Goal: Information Seeking & Learning: Learn about a topic

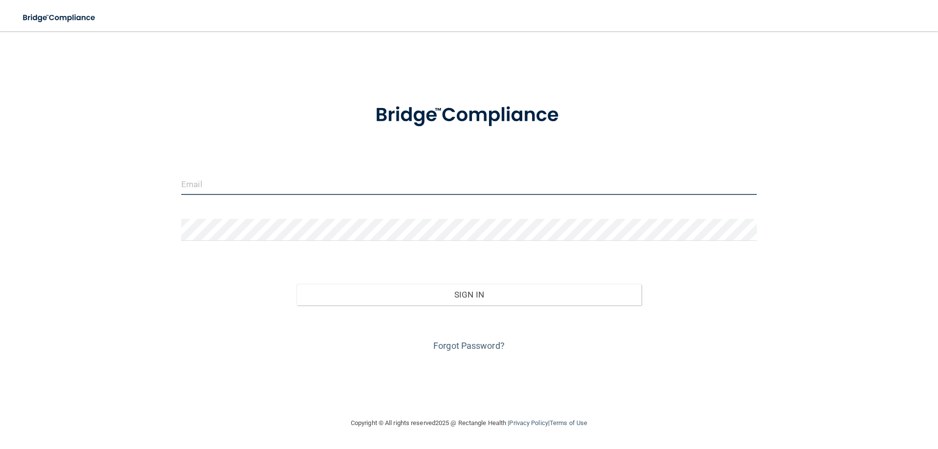
click at [193, 183] on input "email" at bounding box center [468, 184] width 575 height 22
click at [195, 183] on input "email" at bounding box center [468, 184] width 575 height 22
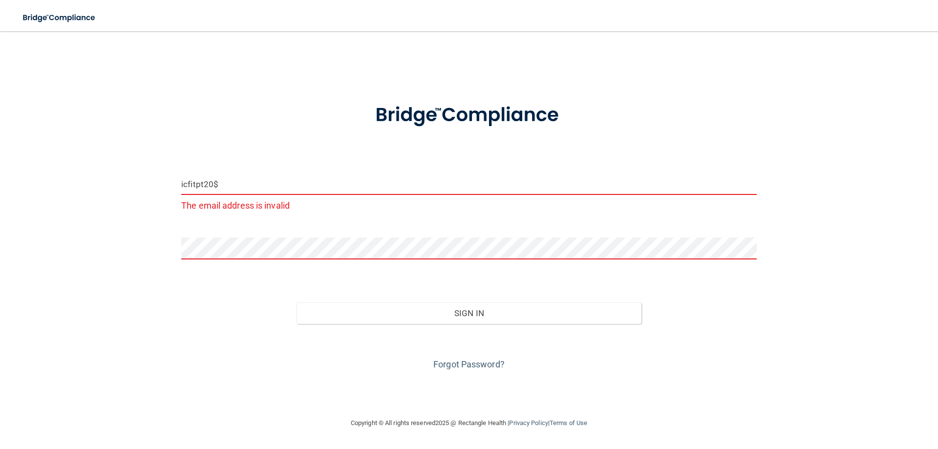
click at [220, 185] on input "icfitpt20$" at bounding box center [468, 184] width 575 height 22
type input "i"
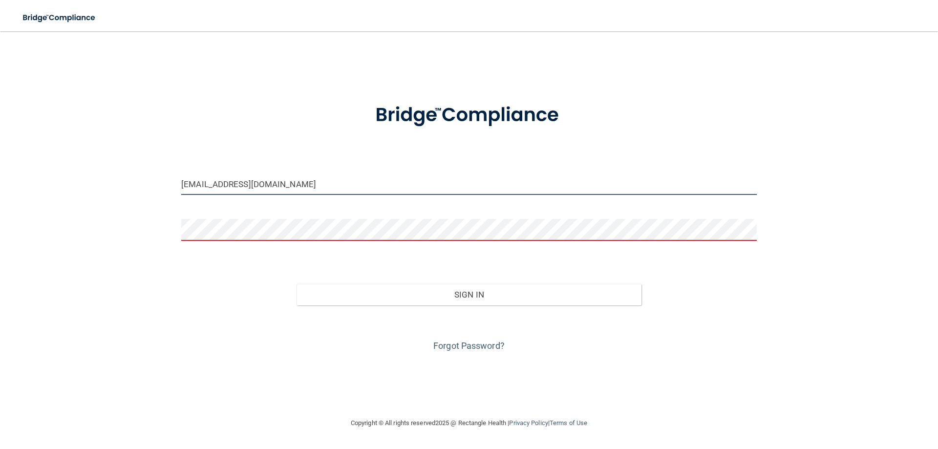
type input "Ilenec@fitpt.org"
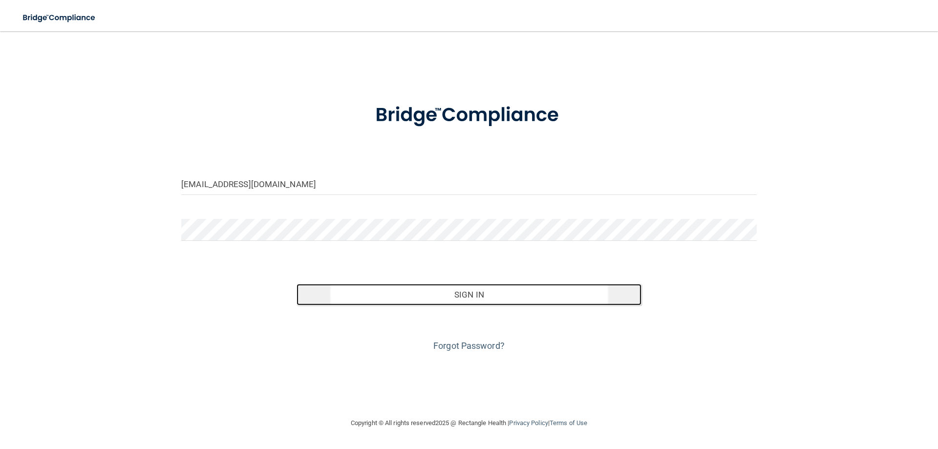
click at [476, 296] on button "Sign In" at bounding box center [468, 294] width 345 height 21
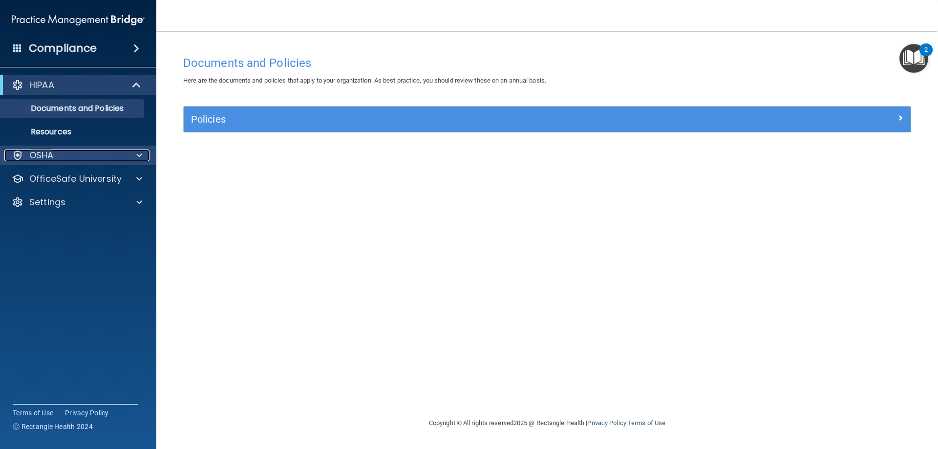
click at [57, 155] on div "OSHA" at bounding box center [64, 155] width 121 height 12
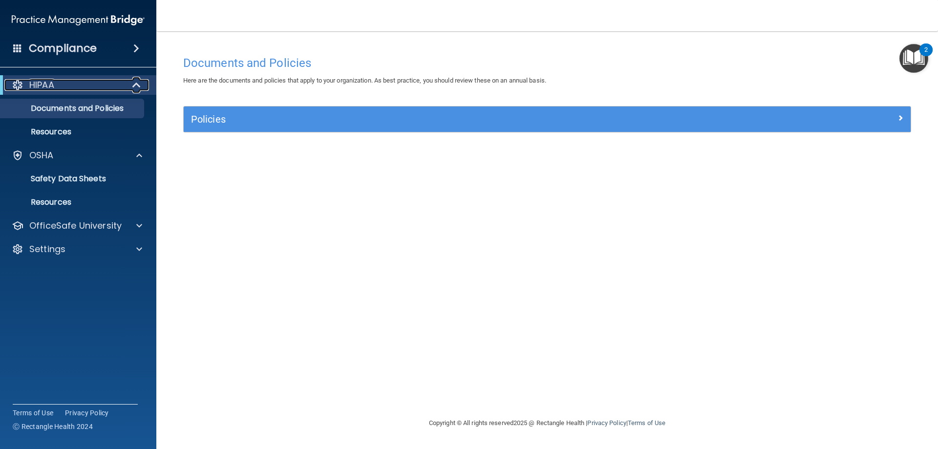
click at [122, 85] on div "HIPAA" at bounding box center [64, 85] width 121 height 12
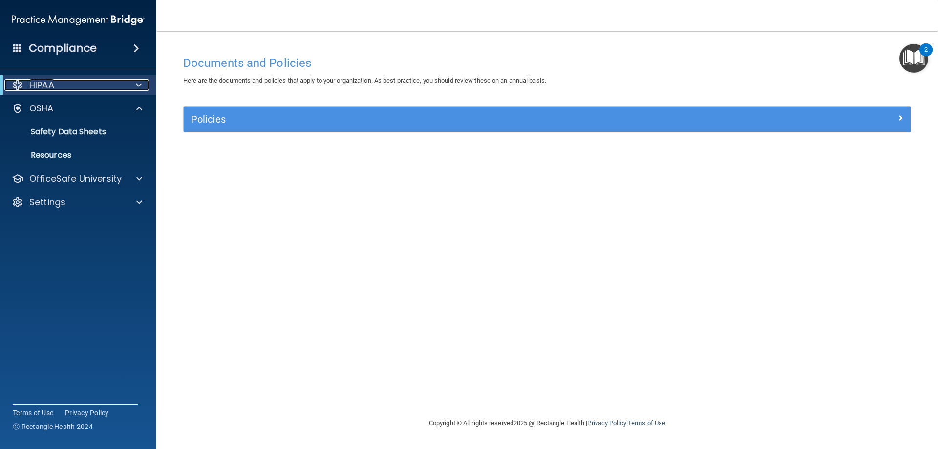
click at [139, 83] on span at bounding box center [139, 85] width 6 height 12
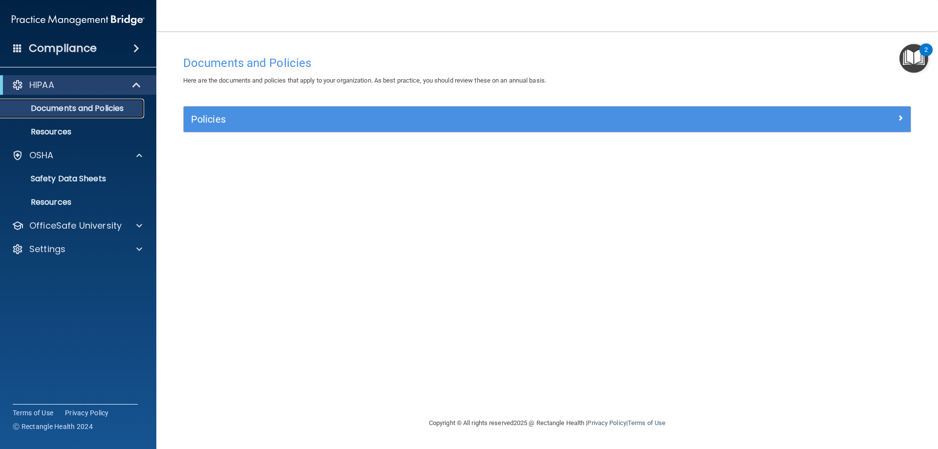
click at [112, 109] on p "Documents and Policies" at bounding box center [72, 109] width 133 height 10
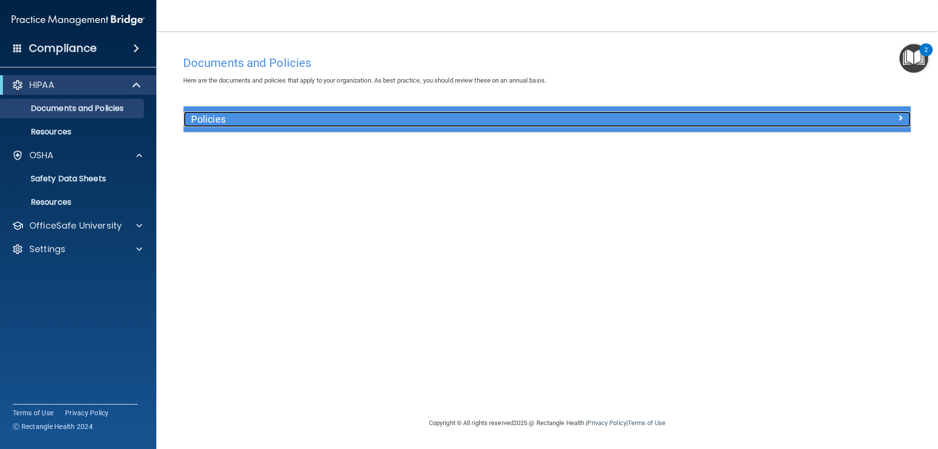
click at [903, 118] on span at bounding box center [900, 118] width 6 height 12
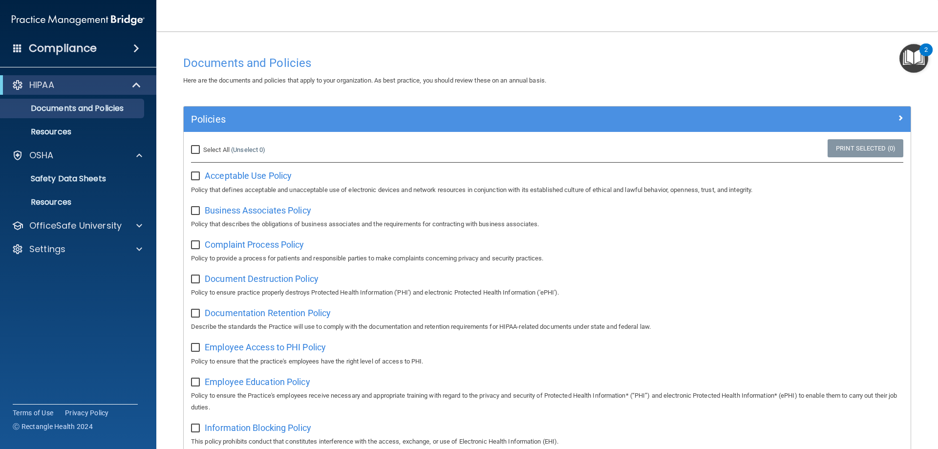
click at [194, 149] on input "Select All (Unselect 0) Unselect All" at bounding box center [196, 150] width 11 height 8
checkbox input "true"
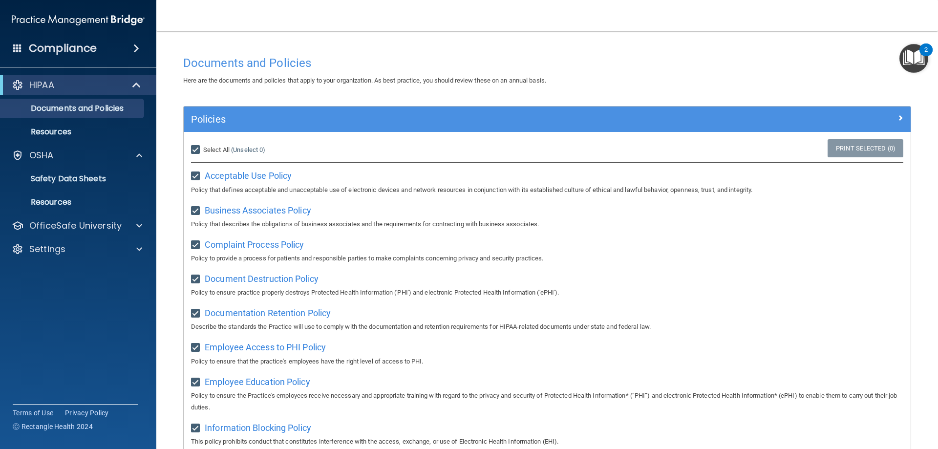
checkbox input "true"
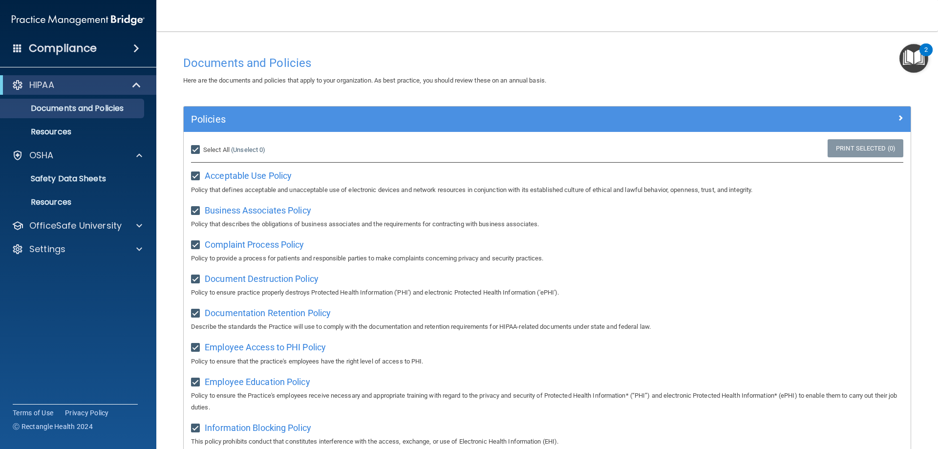
checkbox input "true"
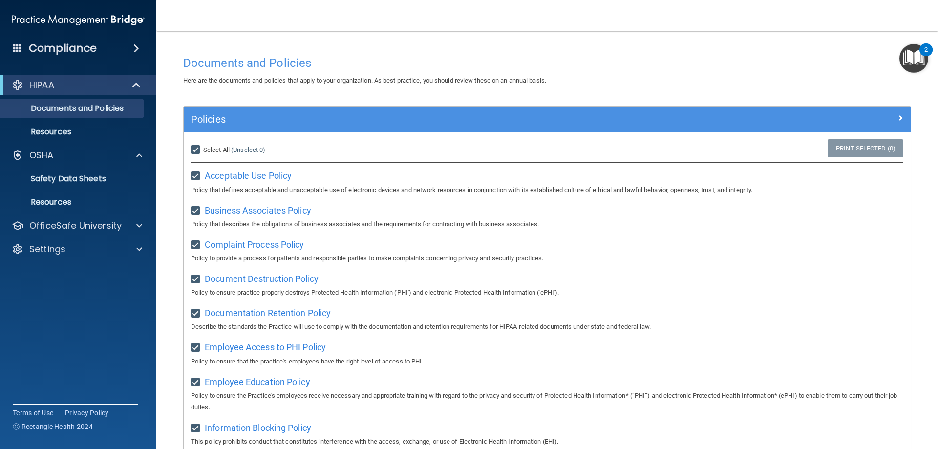
checkbox input "true"
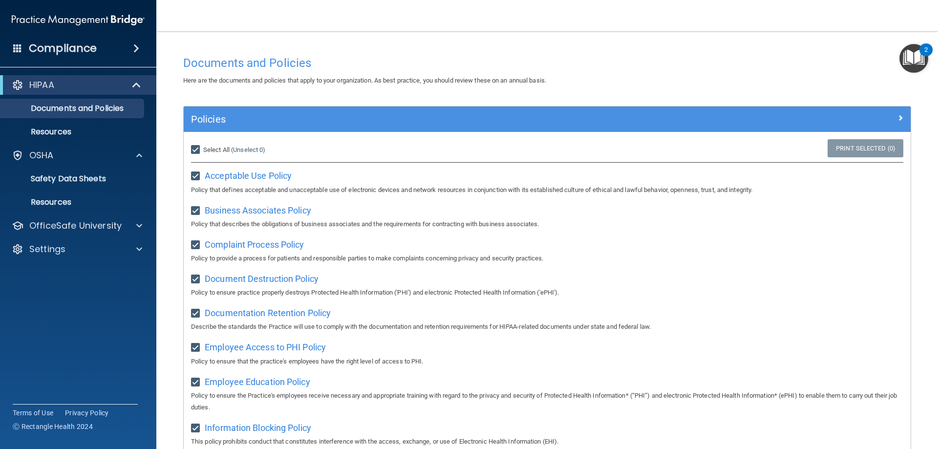
checkbox input "true"
click at [254, 176] on span "Acceptable Use Policy" at bounding box center [248, 175] width 87 height 10
click at [137, 48] on span at bounding box center [136, 48] width 6 height 12
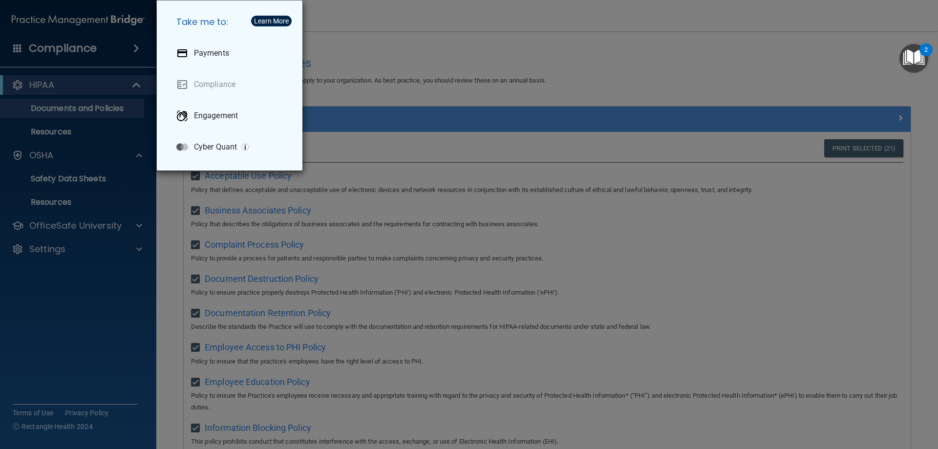
click at [50, 83] on div "Take me to: Payments Compliance Engagement Cyber Quant" at bounding box center [469, 224] width 938 height 449
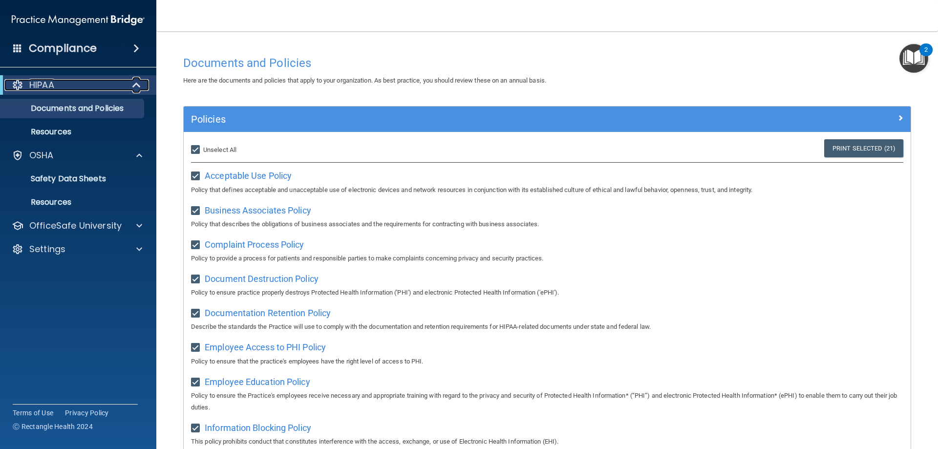
click at [135, 85] on span at bounding box center [137, 85] width 8 height 12
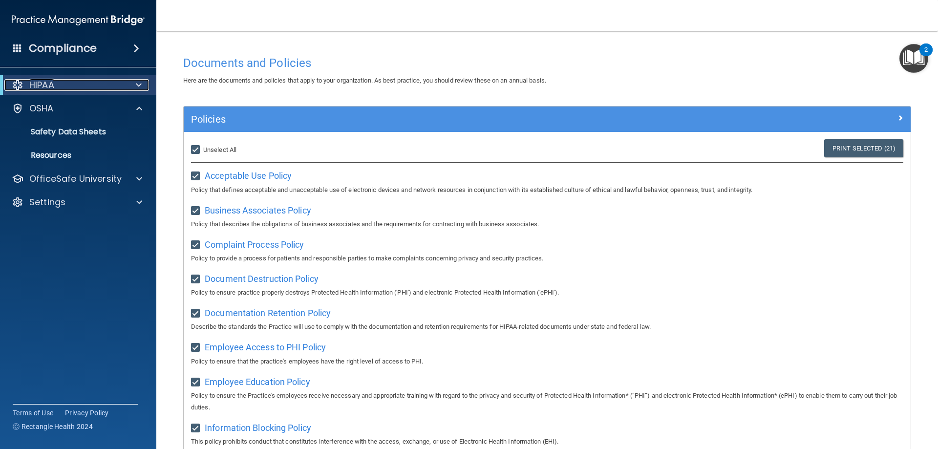
click at [139, 85] on span at bounding box center [139, 85] width 6 height 12
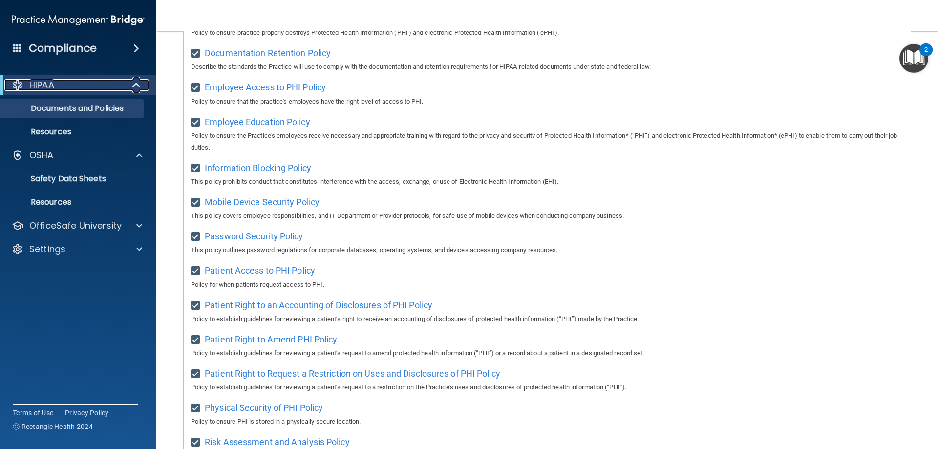
scroll to position [531, 0]
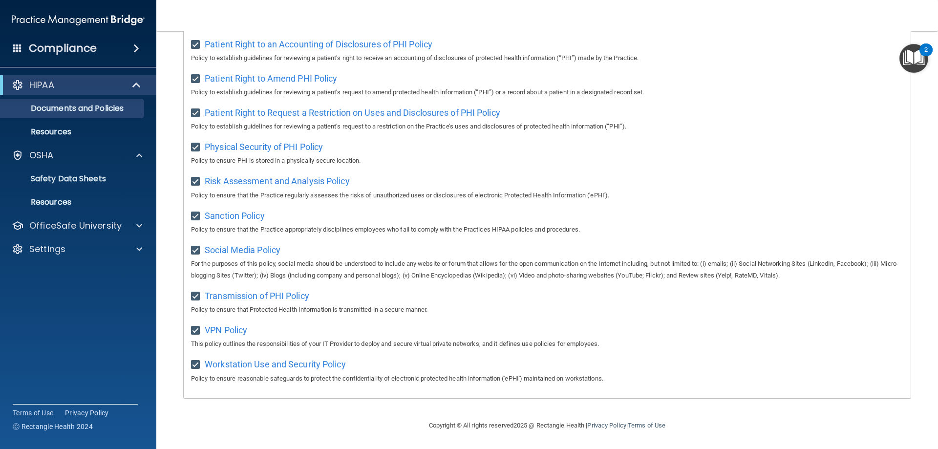
click at [252, 381] on p "Policy to ensure reasonable safeguards to protect the confidentiality of electr…" at bounding box center [547, 379] width 712 height 12
click at [269, 363] on span "Workstation Use and Security Policy" at bounding box center [275, 364] width 141 height 10
click at [926, 50] on div "2" at bounding box center [925, 56] width 3 height 13
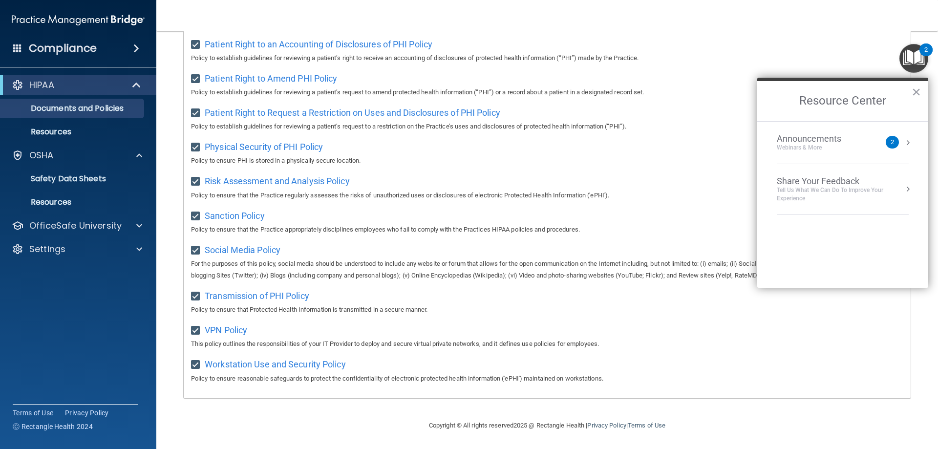
click at [896, 143] on div "2" at bounding box center [891, 142] width 13 height 13
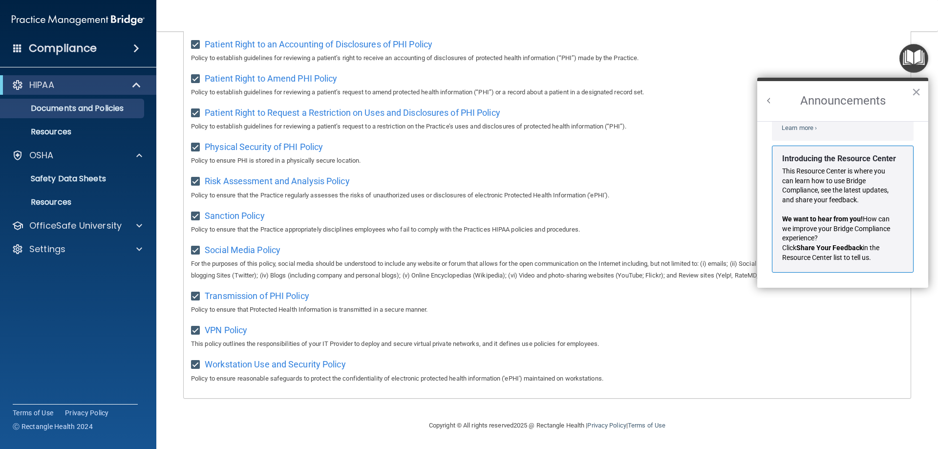
scroll to position [0, 0]
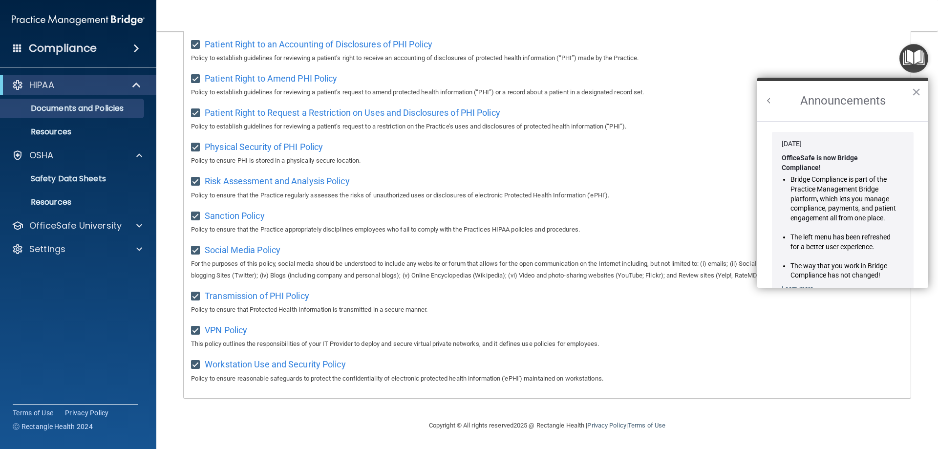
click at [721, 77] on div "Patient Right to Amend PHI Policy Policy to establish guidelines for reviewing …" at bounding box center [547, 84] width 712 height 28
click at [917, 94] on button "×" at bounding box center [915, 92] width 9 height 16
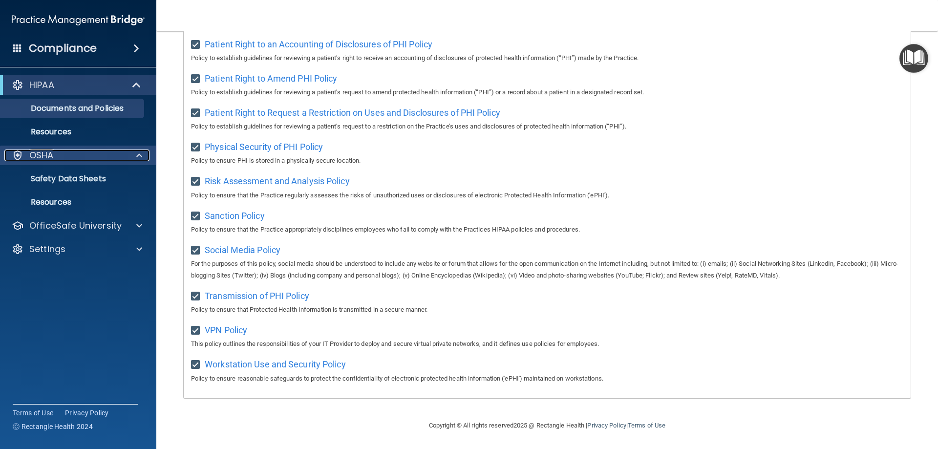
click at [53, 156] on p "OSHA" at bounding box center [41, 155] width 24 height 12
click at [136, 157] on div at bounding box center [138, 155] width 24 height 12
click at [88, 180] on p "Safety Data Sheets" at bounding box center [72, 179] width 133 height 10
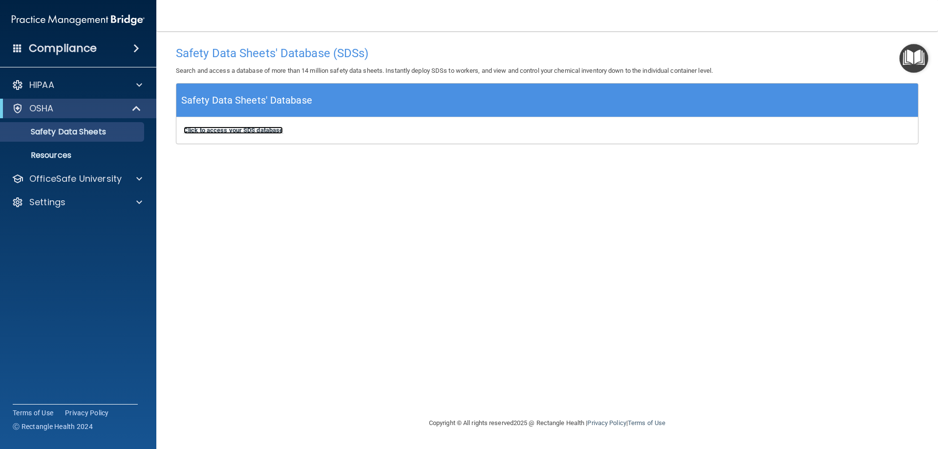
click at [277, 129] on b "Click to access your SDS database" at bounding box center [233, 129] width 99 height 7
click at [74, 156] on p "Resources" at bounding box center [72, 155] width 133 height 10
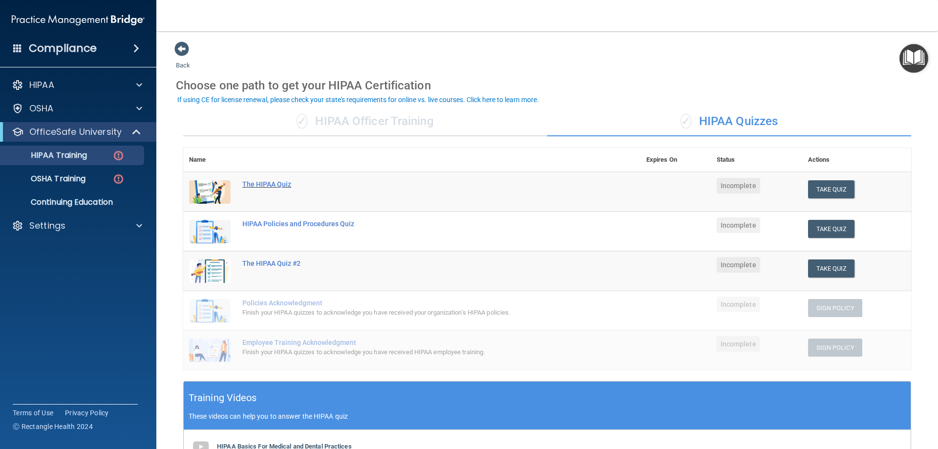
click at [261, 182] on div "The HIPAA Quiz" at bounding box center [416, 184] width 349 height 8
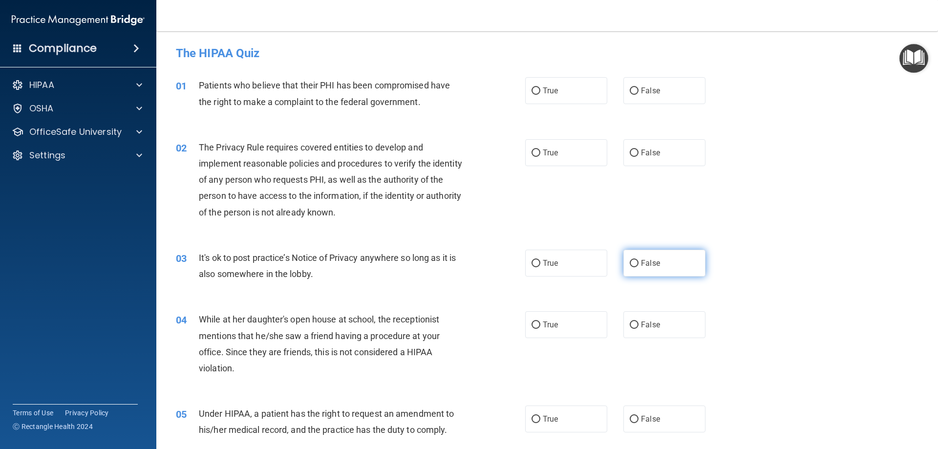
click at [630, 265] on input "False" at bounding box center [634, 263] width 9 height 7
radio input "true"
click at [630, 324] on input "False" at bounding box center [634, 324] width 9 height 7
radio input "true"
click at [534, 419] on input "True" at bounding box center [535, 419] width 9 height 7
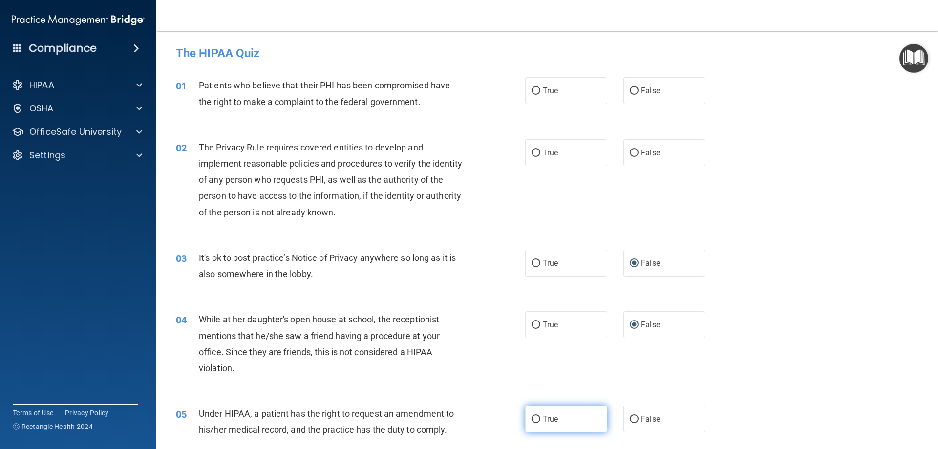
radio input "true"
click at [534, 152] on input "True" at bounding box center [535, 152] width 9 height 7
radio input "true"
click at [533, 90] on input "True" at bounding box center [535, 90] width 9 height 7
radio input "true"
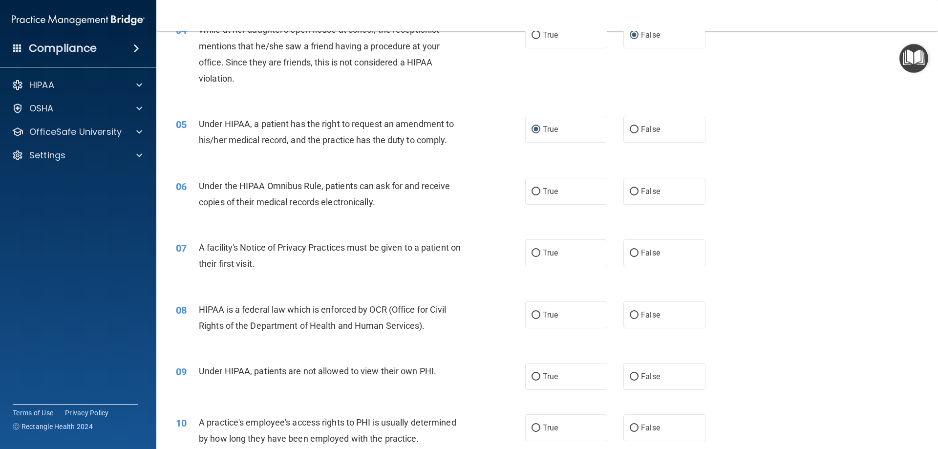
scroll to position [303, 0]
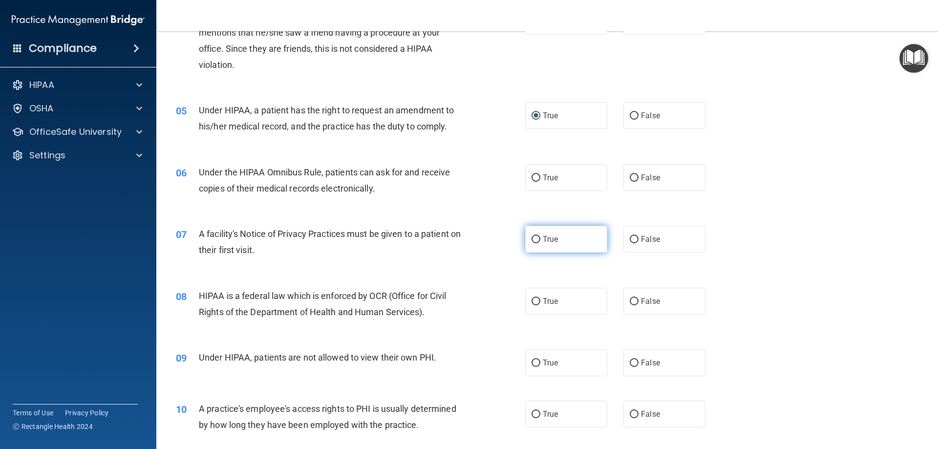
click at [533, 239] on input "True" at bounding box center [535, 239] width 9 height 7
radio input "true"
click at [631, 361] on input "False" at bounding box center [634, 362] width 9 height 7
radio input "true"
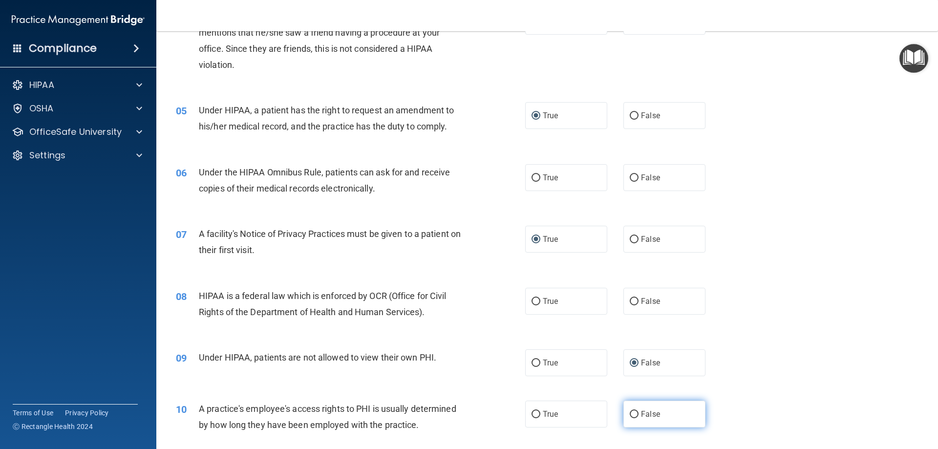
click at [631, 414] on input "False" at bounding box center [634, 414] width 9 height 7
radio input "true"
click at [532, 298] on input "True" at bounding box center [535, 301] width 9 height 7
radio input "true"
click at [533, 176] on input "True" at bounding box center [535, 177] width 9 height 7
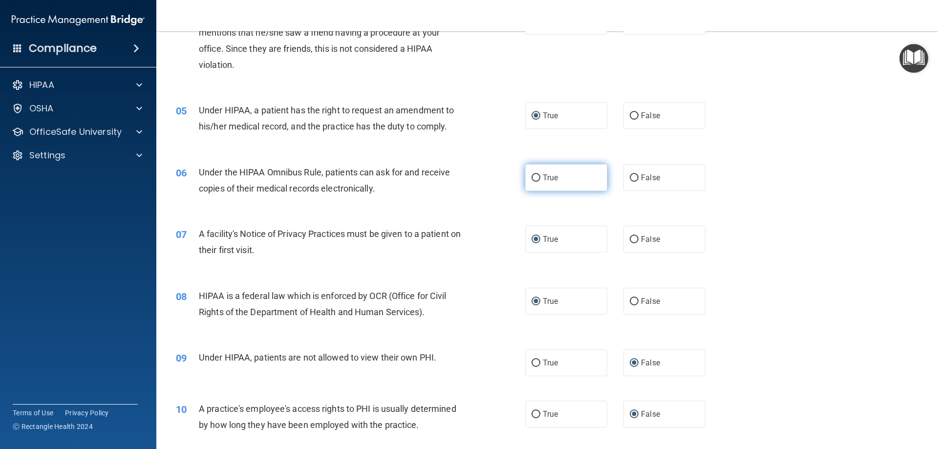
radio input "true"
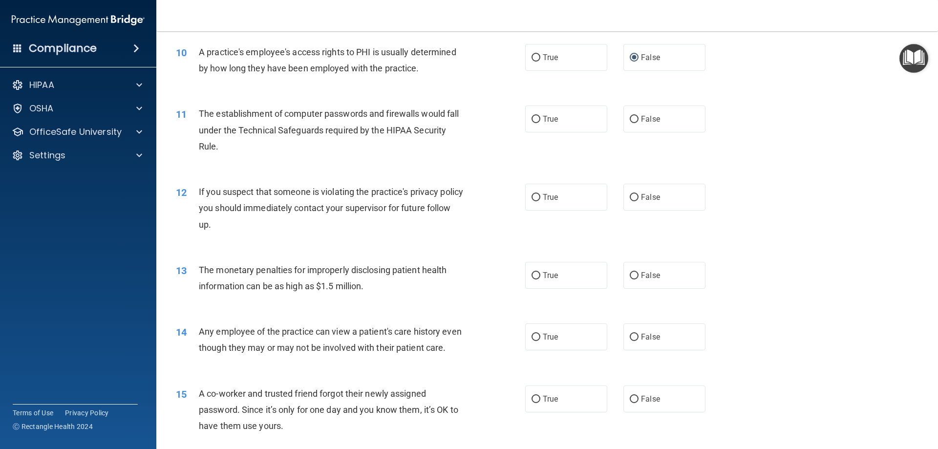
scroll to position [668, 0]
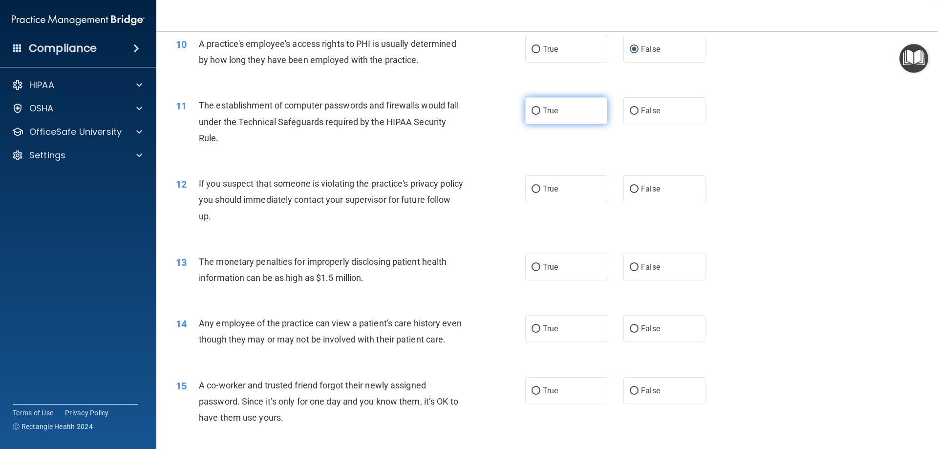
click at [531, 111] on input "True" at bounding box center [535, 110] width 9 height 7
radio input "true"
click at [532, 189] on input "True" at bounding box center [535, 189] width 9 height 7
radio input "true"
click at [631, 395] on input "False" at bounding box center [634, 390] width 9 height 7
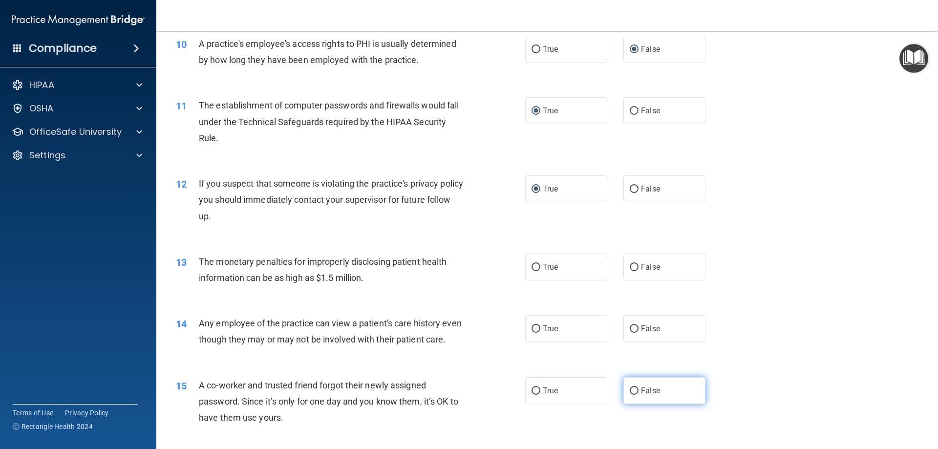
radio input "true"
click at [631, 325] on input "False" at bounding box center [634, 328] width 9 height 7
radio input "true"
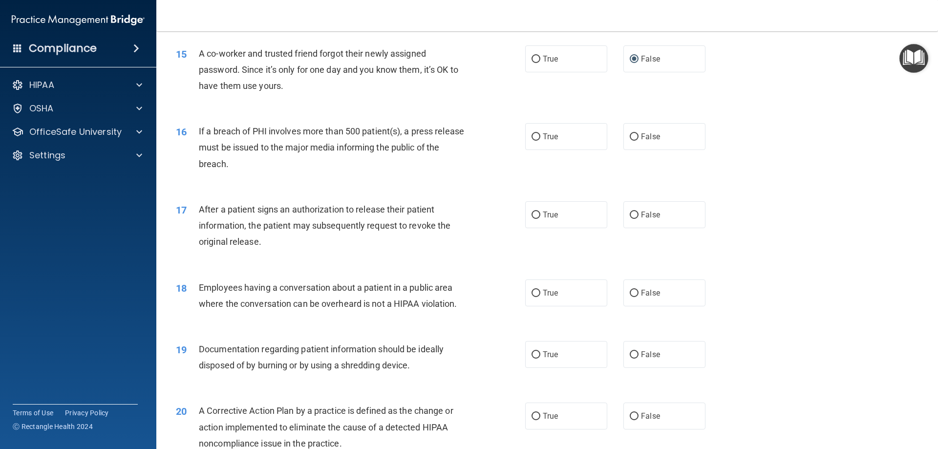
scroll to position [1067, 0]
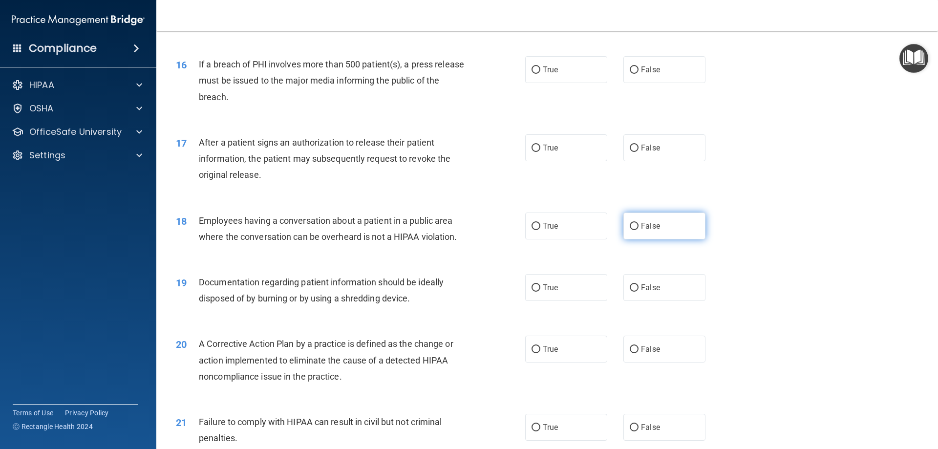
click at [630, 230] on input "False" at bounding box center [634, 226] width 9 height 7
radio input "true"
click at [535, 292] on input "True" at bounding box center [535, 287] width 9 height 7
radio input "true"
click at [531, 353] on input "True" at bounding box center [535, 349] width 9 height 7
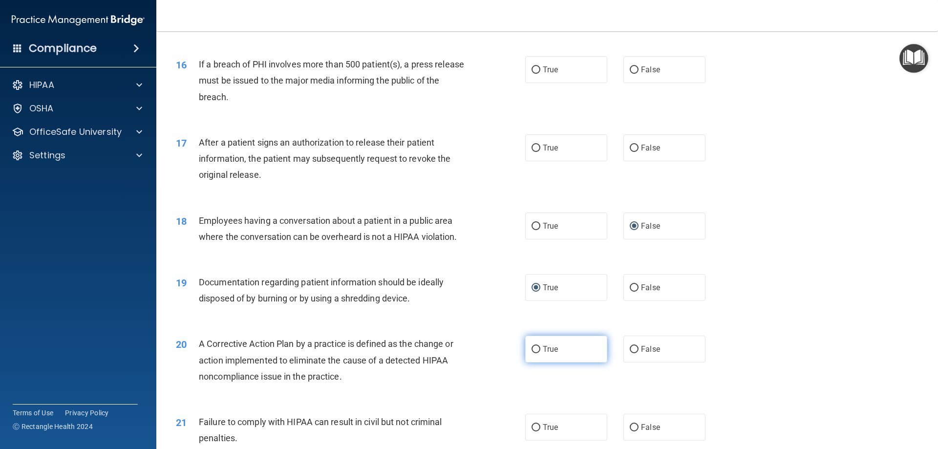
radio input "true"
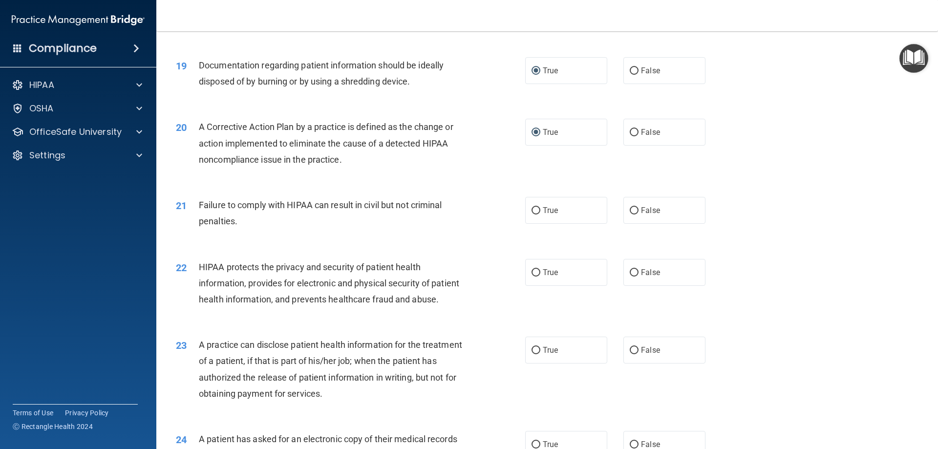
scroll to position [1306, 0]
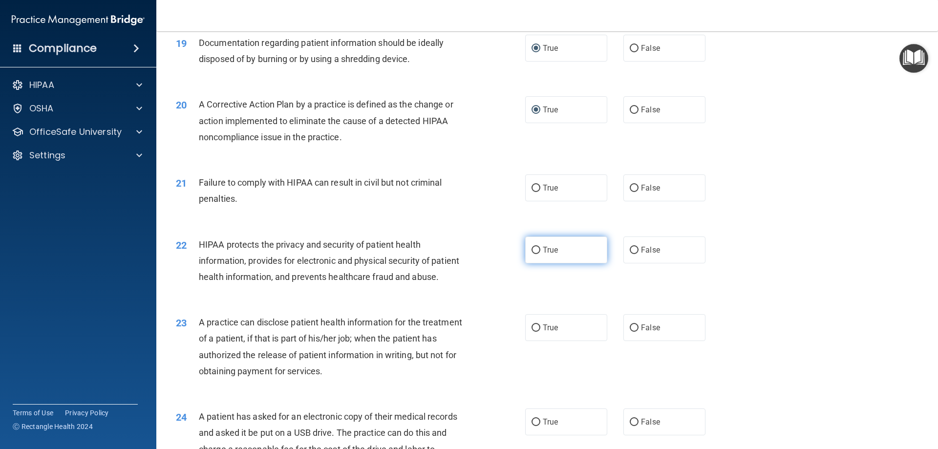
click at [532, 254] on input "True" at bounding box center [535, 250] width 9 height 7
radio input "true"
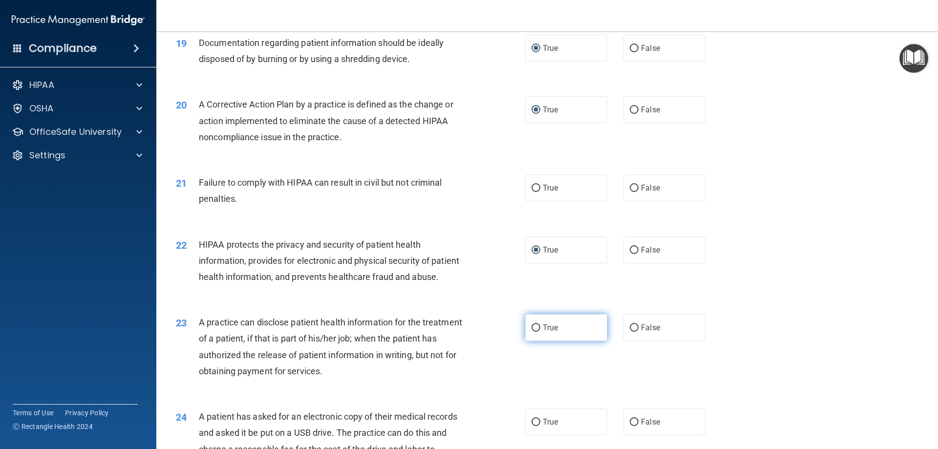
click at [533, 332] on input "True" at bounding box center [535, 327] width 9 height 7
radio input "true"
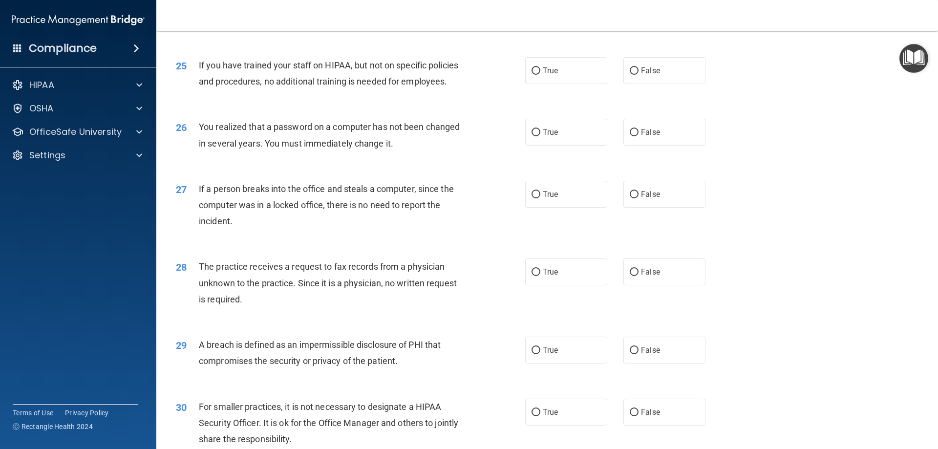
scroll to position [1863, 0]
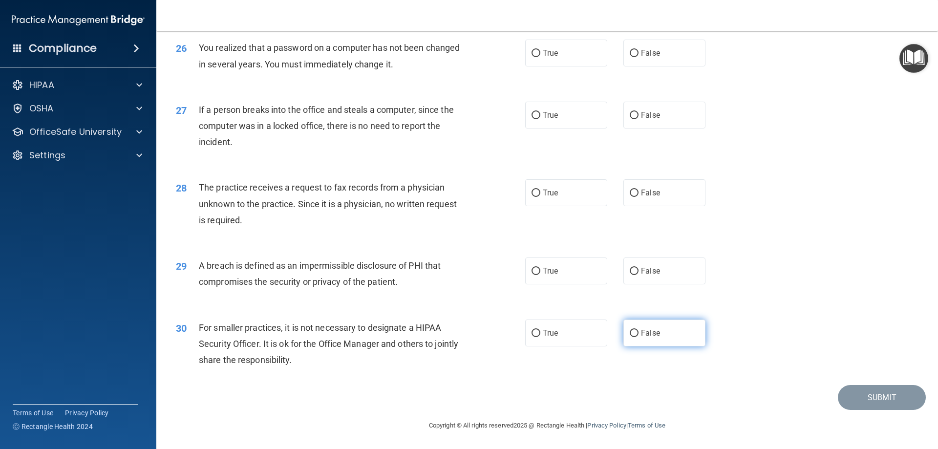
click at [632, 335] on input "False" at bounding box center [634, 333] width 9 height 7
radio input "true"
click at [532, 268] on input "True" at bounding box center [535, 271] width 9 height 7
radio input "true"
click at [630, 191] on input "False" at bounding box center [634, 193] width 9 height 7
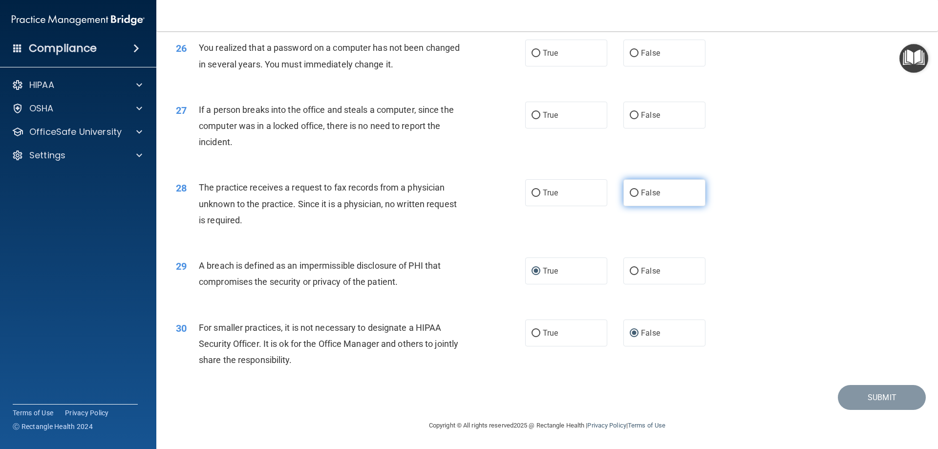
radio input "true"
click at [630, 113] on input "False" at bounding box center [634, 115] width 9 height 7
radio input "true"
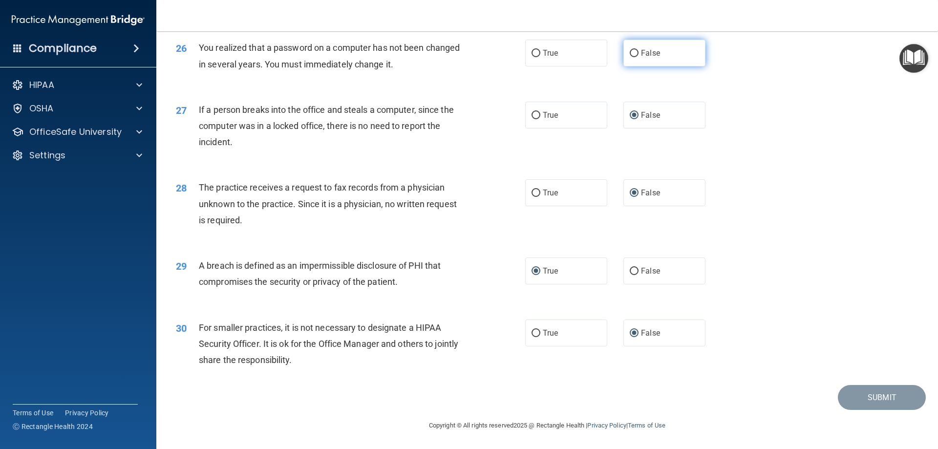
click at [630, 53] on input "False" at bounding box center [634, 53] width 9 height 7
radio input "true"
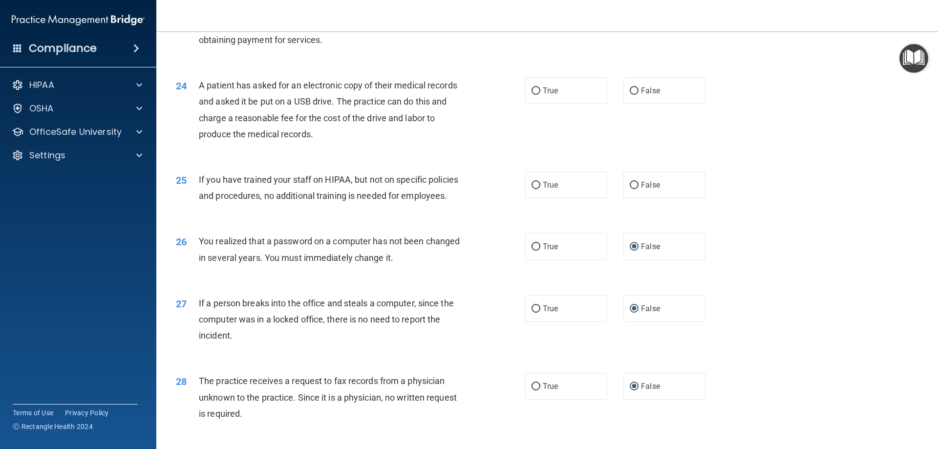
scroll to position [1548, 0]
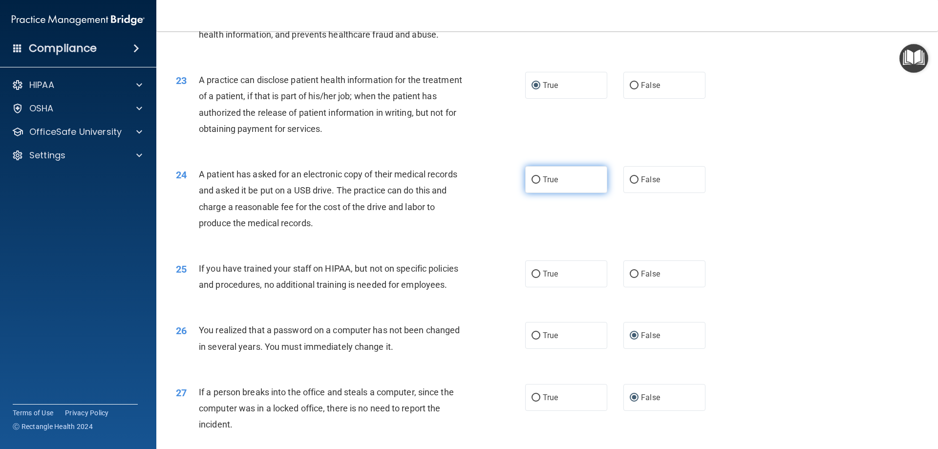
click at [534, 184] on input "True" at bounding box center [535, 179] width 9 height 7
radio input "true"
click at [630, 278] on input "False" at bounding box center [634, 274] width 9 height 7
radio input "true"
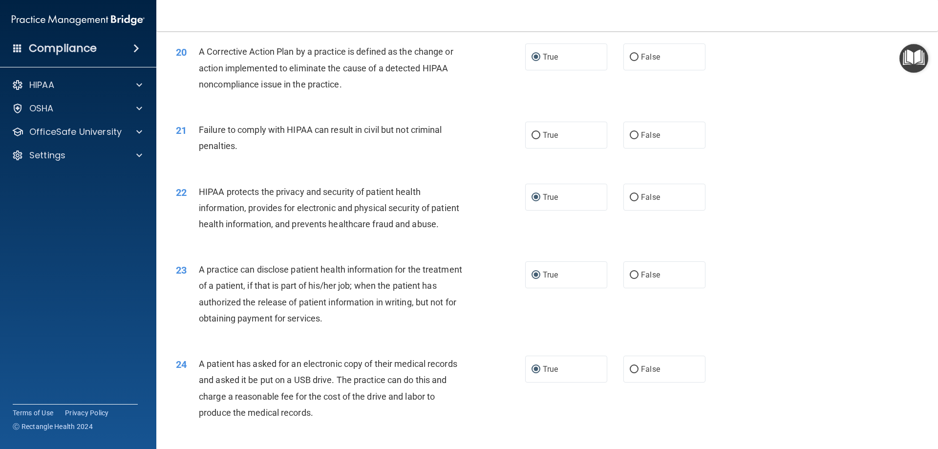
scroll to position [1314, 0]
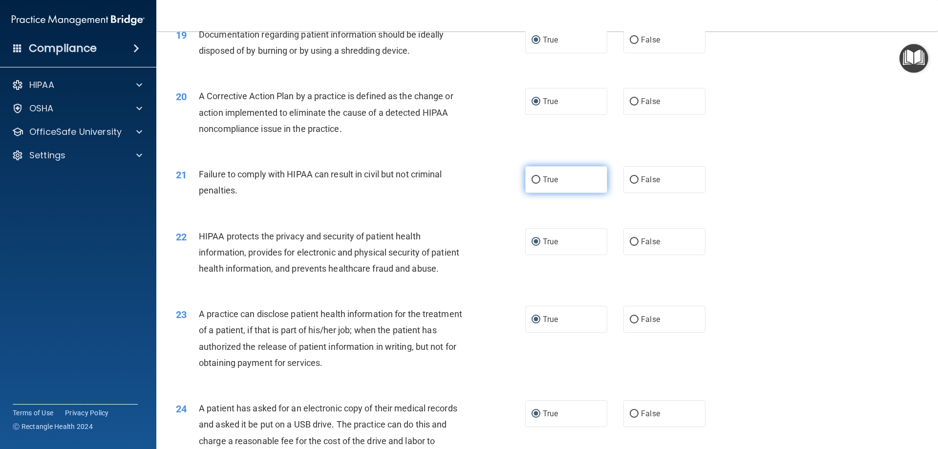
click at [533, 184] on input "True" at bounding box center [535, 179] width 9 height 7
radio input "true"
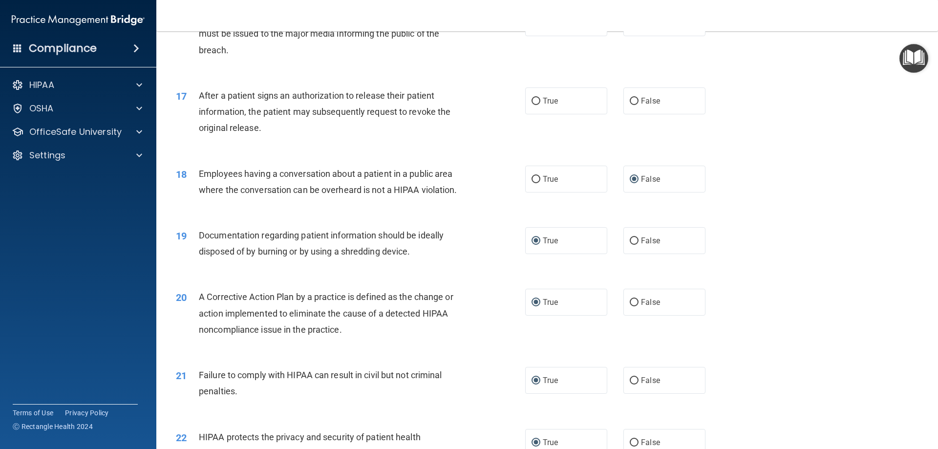
scroll to position [1033, 0]
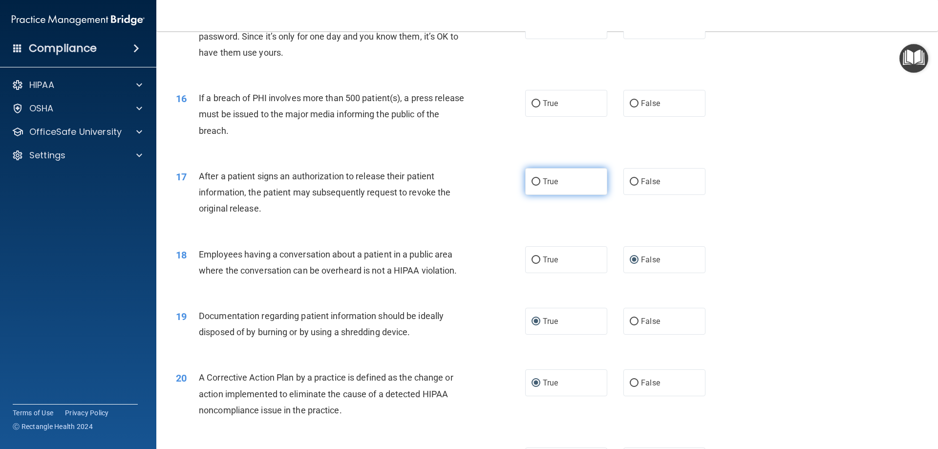
click at [533, 186] on input "True" at bounding box center [535, 181] width 9 height 7
radio input "true"
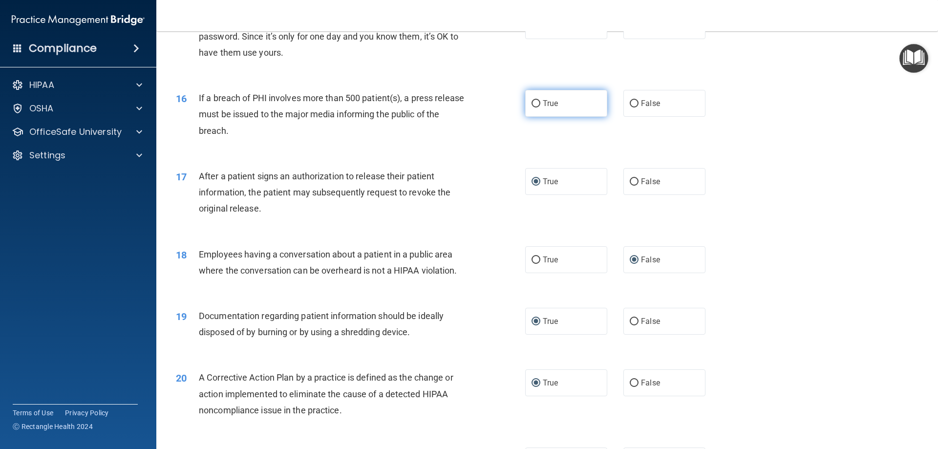
click at [533, 107] on input "True" at bounding box center [535, 103] width 9 height 7
radio input "true"
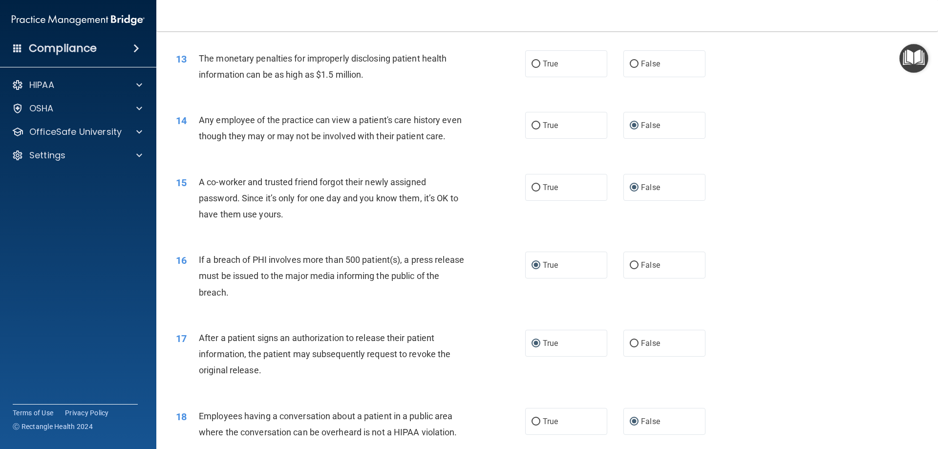
scroll to position [618, 0]
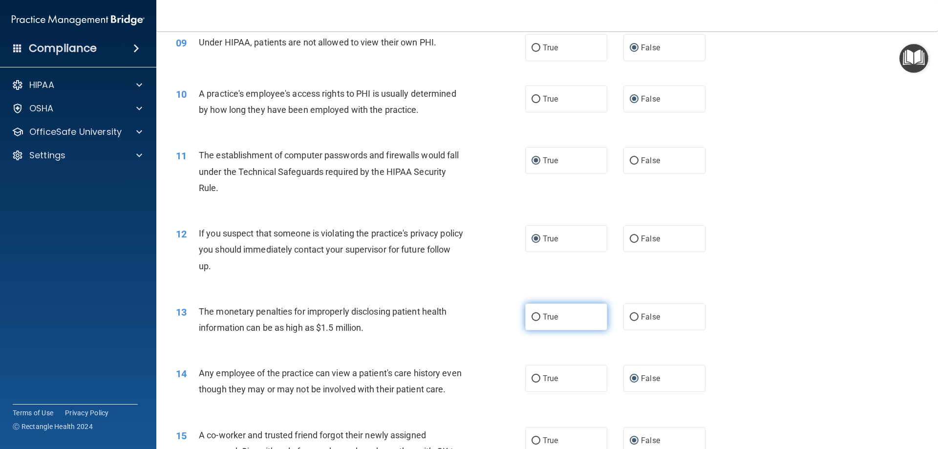
click at [531, 316] on input "True" at bounding box center [535, 317] width 9 height 7
radio input "true"
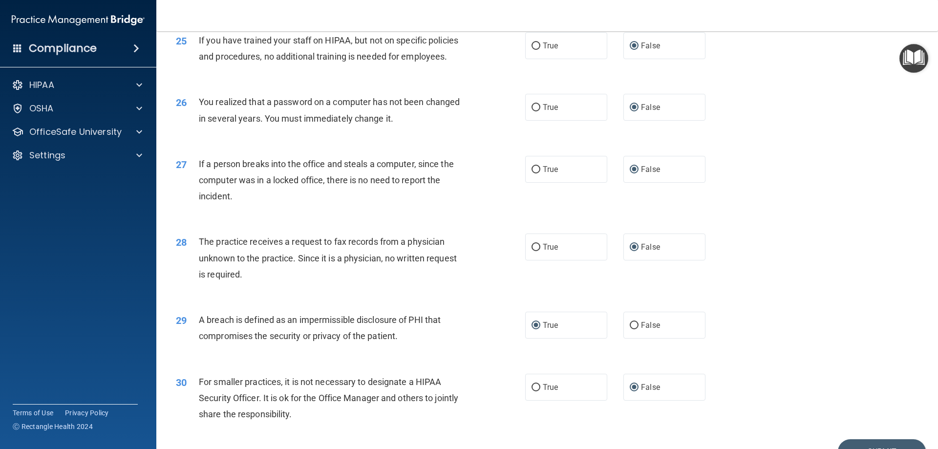
scroll to position [1857, 0]
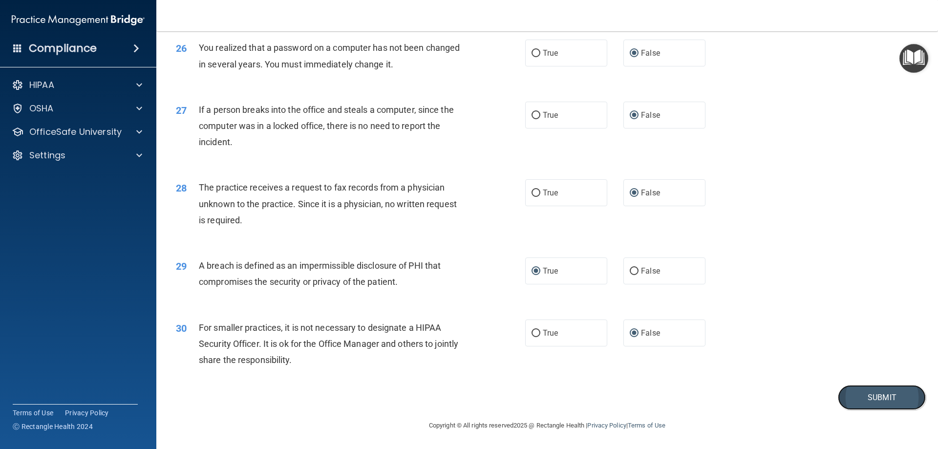
click at [879, 407] on button "Submit" at bounding box center [882, 397] width 88 height 25
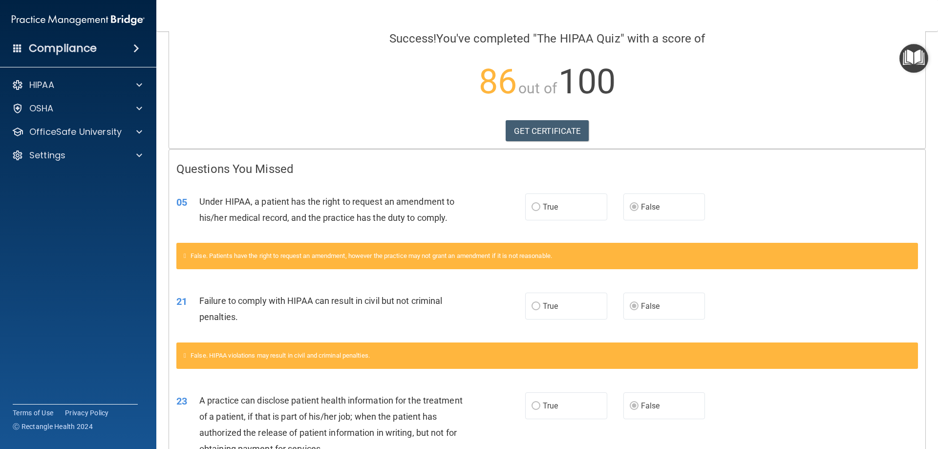
scroll to position [76, 0]
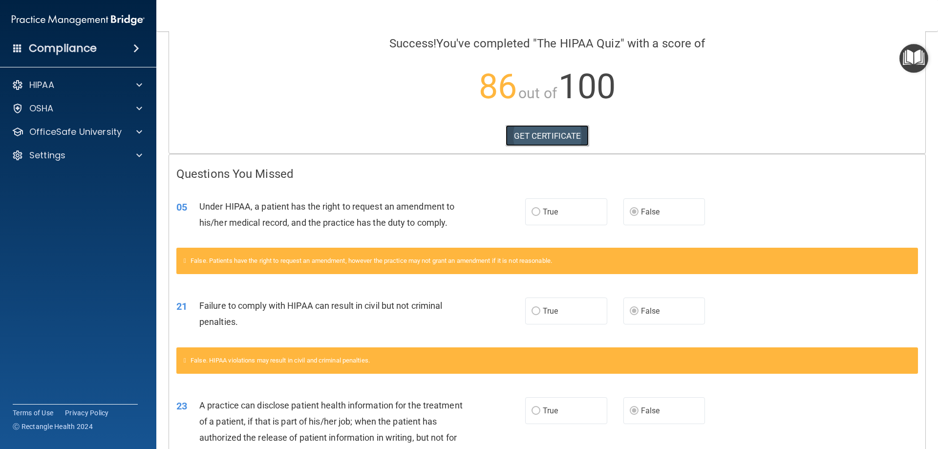
click at [529, 137] on link "GET CERTIFICATE" at bounding box center [548, 135] width 84 height 21
click at [40, 106] on p "OSHA" at bounding box center [41, 109] width 24 height 12
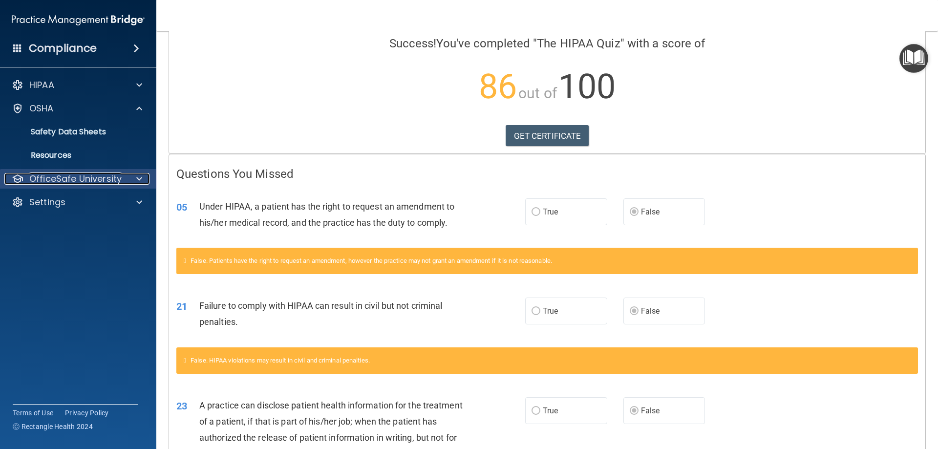
click at [127, 179] on div at bounding box center [138, 179] width 24 height 12
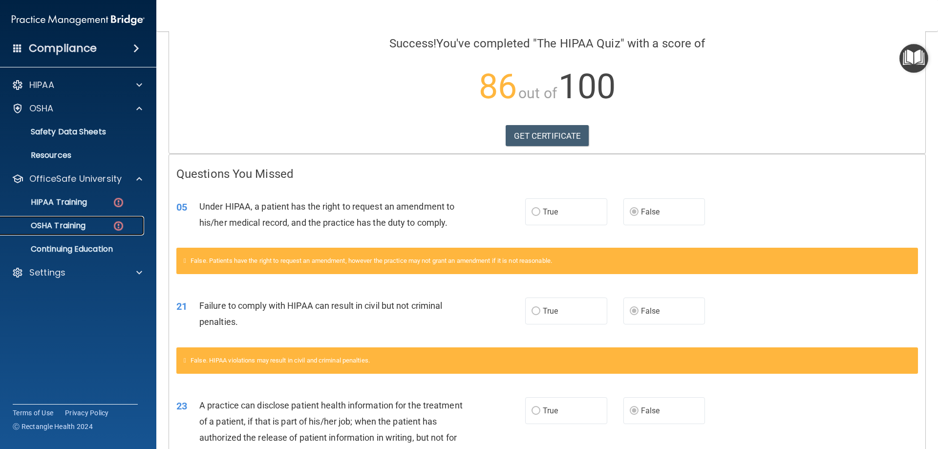
click at [82, 226] on p "OSHA Training" at bounding box center [45, 226] width 79 height 10
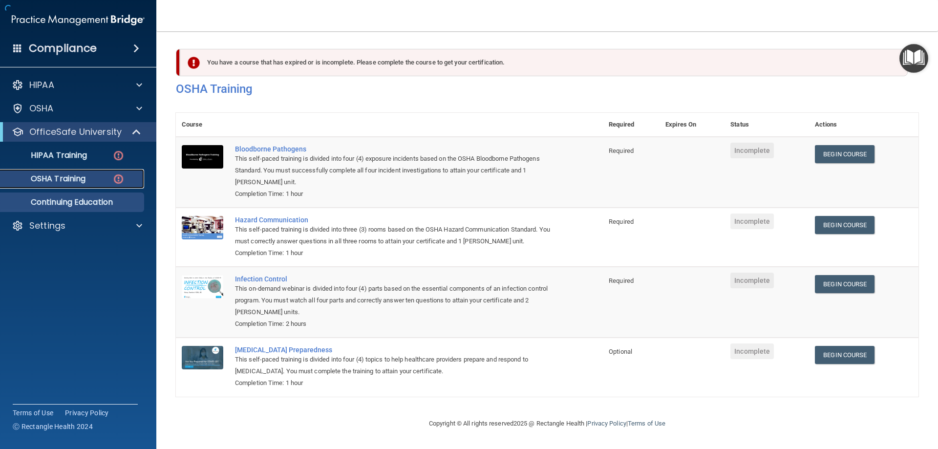
scroll to position [12, 0]
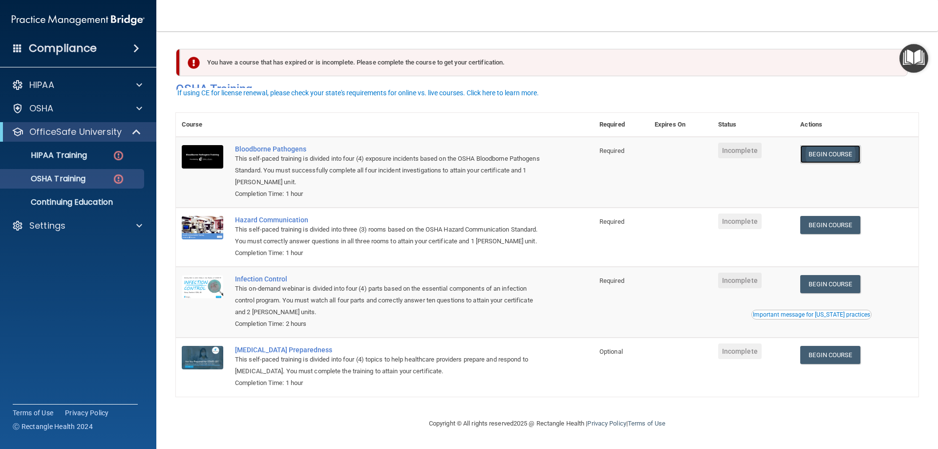
click at [827, 145] on link "Begin Course" at bounding box center [830, 154] width 60 height 18
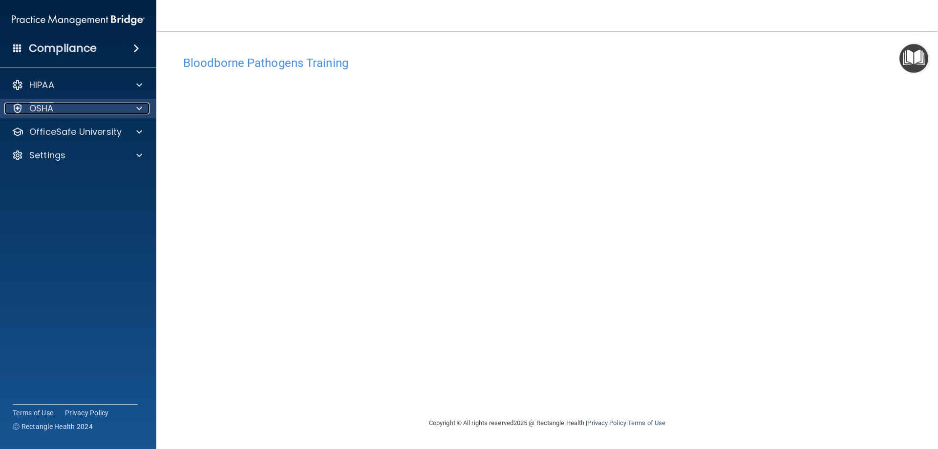
click at [135, 110] on div at bounding box center [138, 109] width 24 height 12
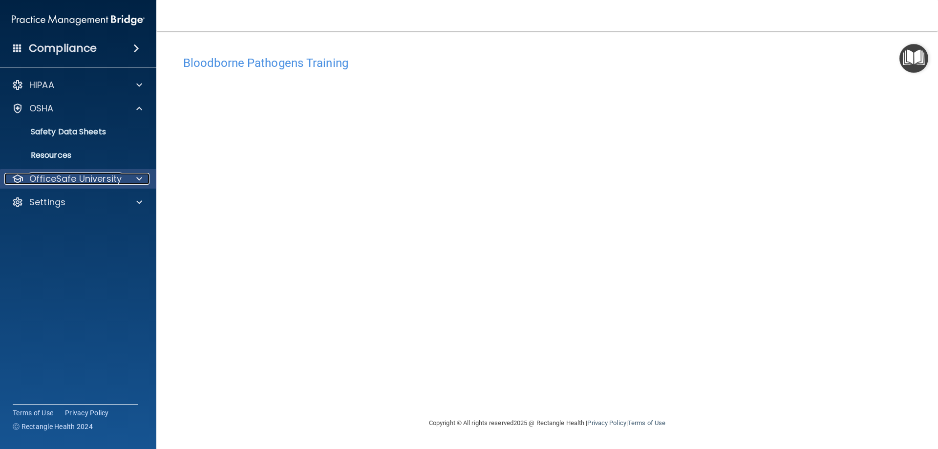
click at [98, 183] on p "OfficeSafe University" at bounding box center [75, 179] width 92 height 12
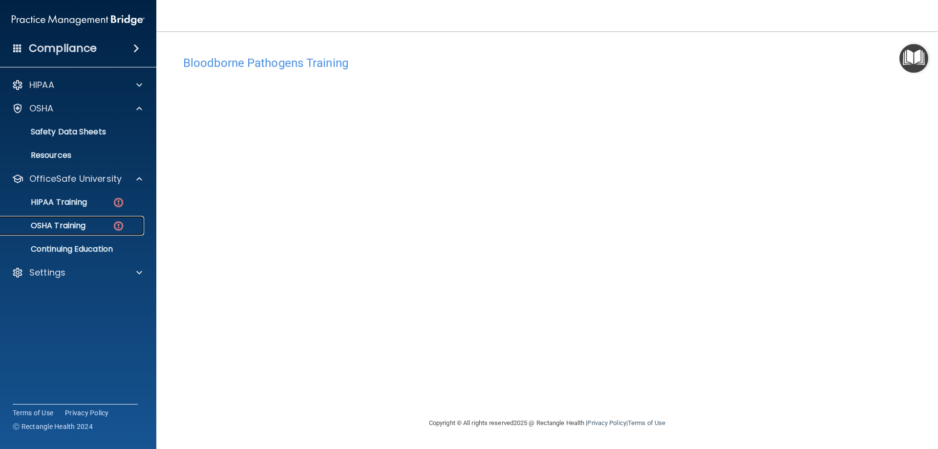
click at [92, 224] on div "OSHA Training" at bounding box center [72, 226] width 133 height 10
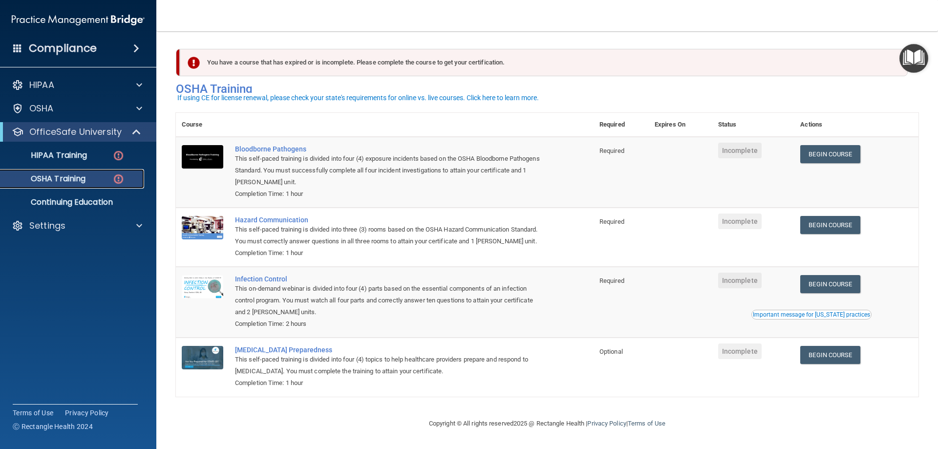
scroll to position [12, 0]
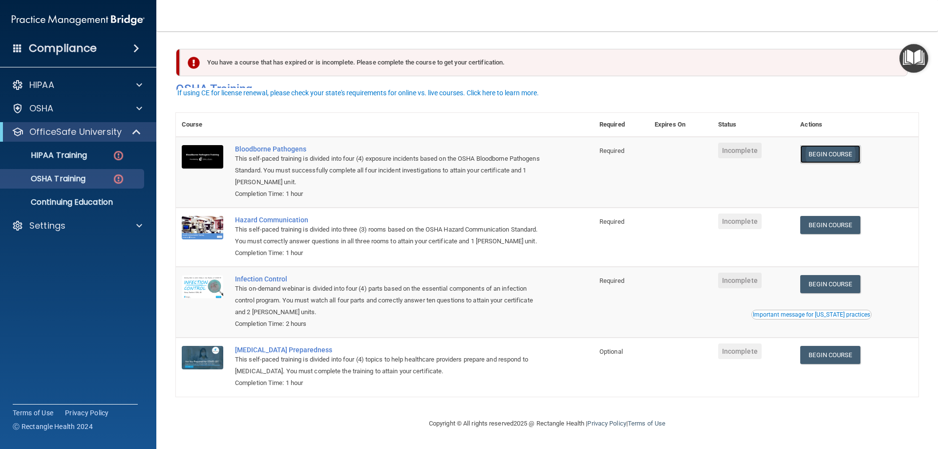
click at [832, 145] on link "Begin Course" at bounding box center [830, 154] width 60 height 18
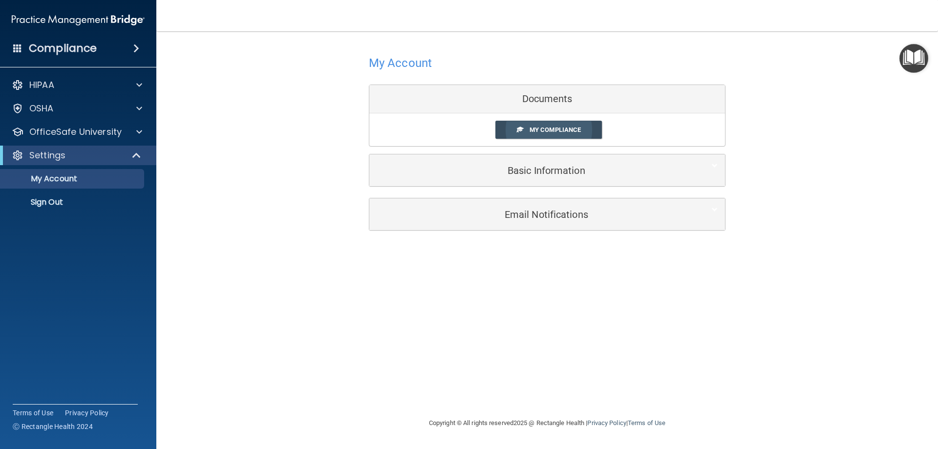
click at [553, 130] on span "My Compliance" at bounding box center [554, 129] width 51 height 7
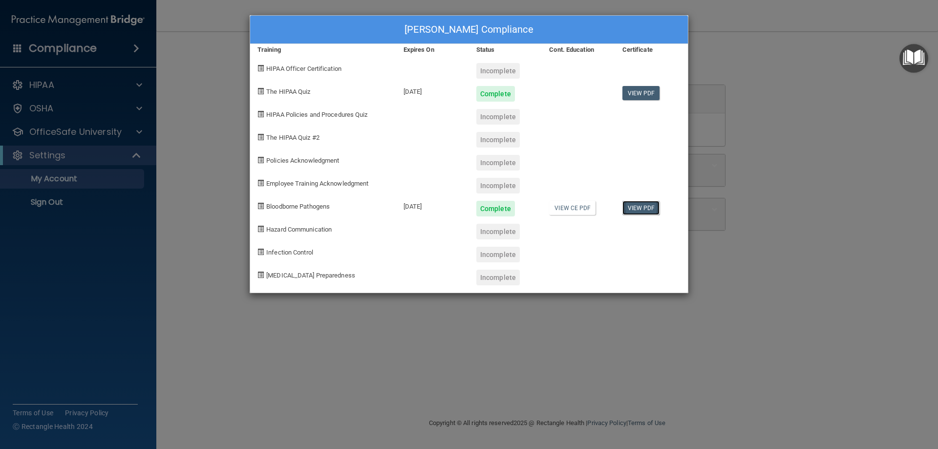
click at [647, 206] on link "View PDF" at bounding box center [641, 208] width 38 height 14
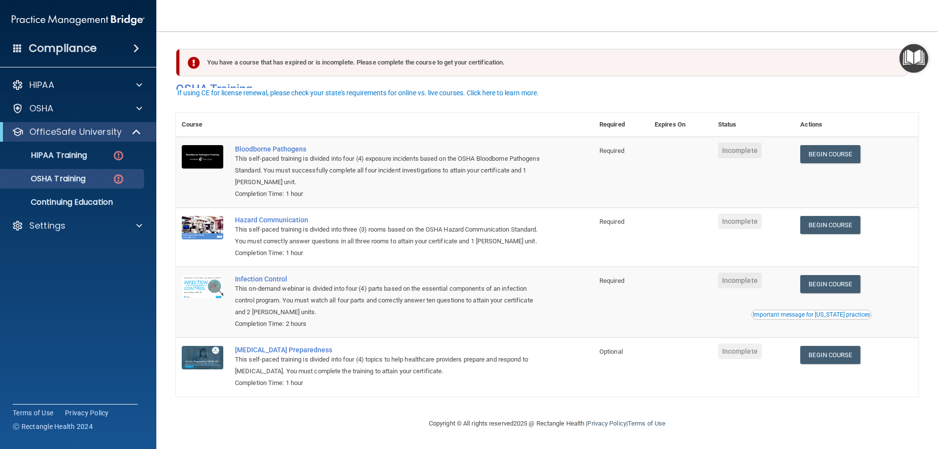
scroll to position [12, 0]
click at [830, 219] on link "Begin Course" at bounding box center [830, 225] width 60 height 18
click at [840, 356] on link "Begin Course" at bounding box center [830, 355] width 60 height 18
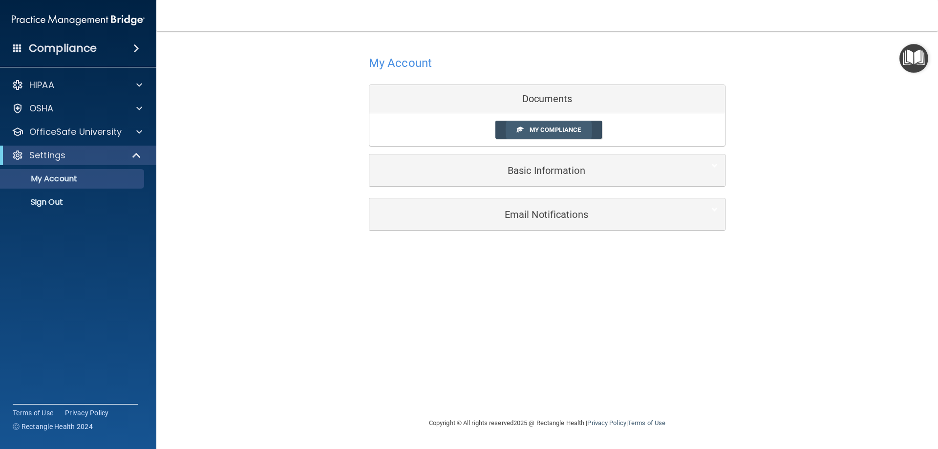
click at [566, 131] on span "My Compliance" at bounding box center [554, 129] width 51 height 7
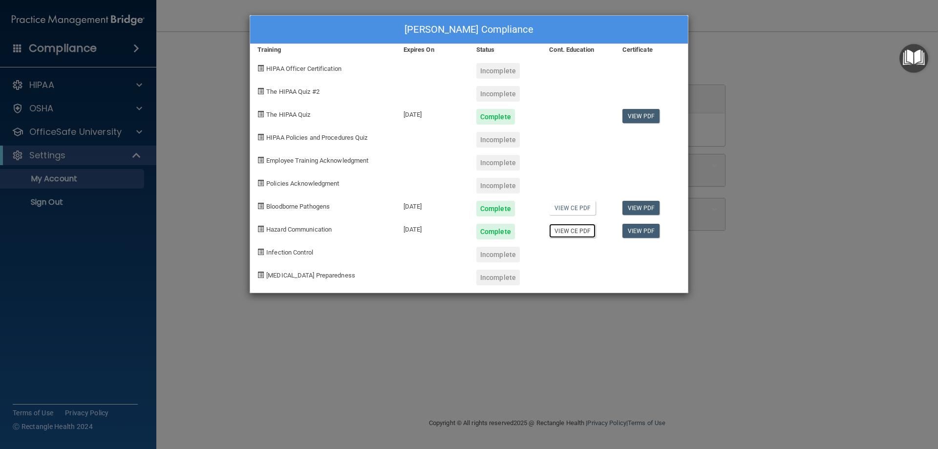
click at [575, 231] on link "View CE PDF" at bounding box center [572, 231] width 46 height 14
click at [649, 118] on link "View PDF" at bounding box center [641, 116] width 38 height 14
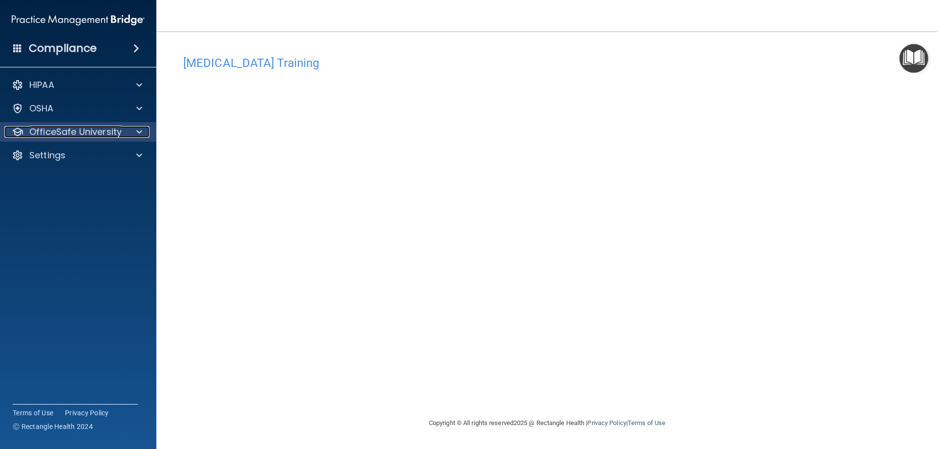
click at [74, 131] on p "OfficeSafe University" at bounding box center [75, 132] width 92 height 12
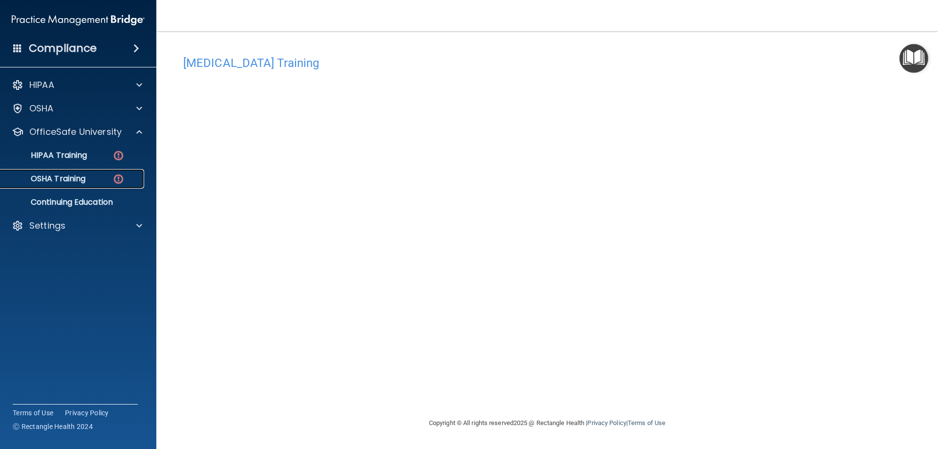
click at [80, 178] on p "OSHA Training" at bounding box center [45, 179] width 79 height 10
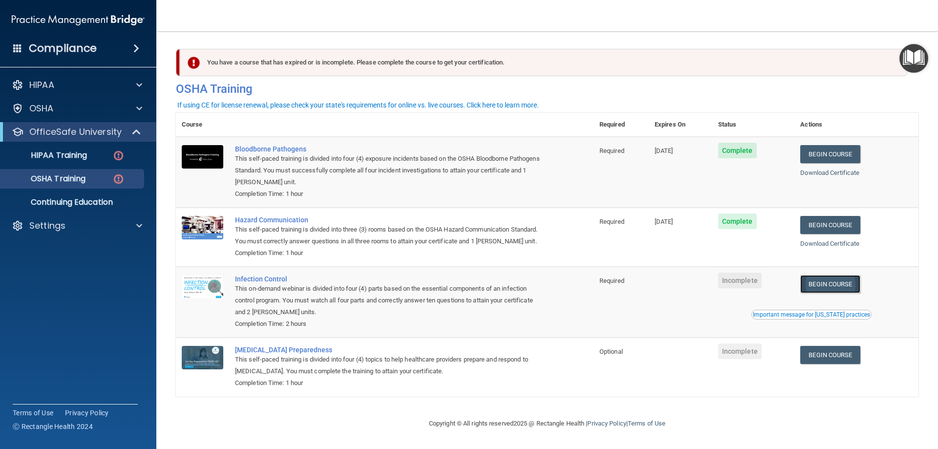
click at [819, 293] on link "Begin Course" at bounding box center [830, 284] width 60 height 18
click at [821, 364] on link "Begin Course" at bounding box center [830, 355] width 60 height 18
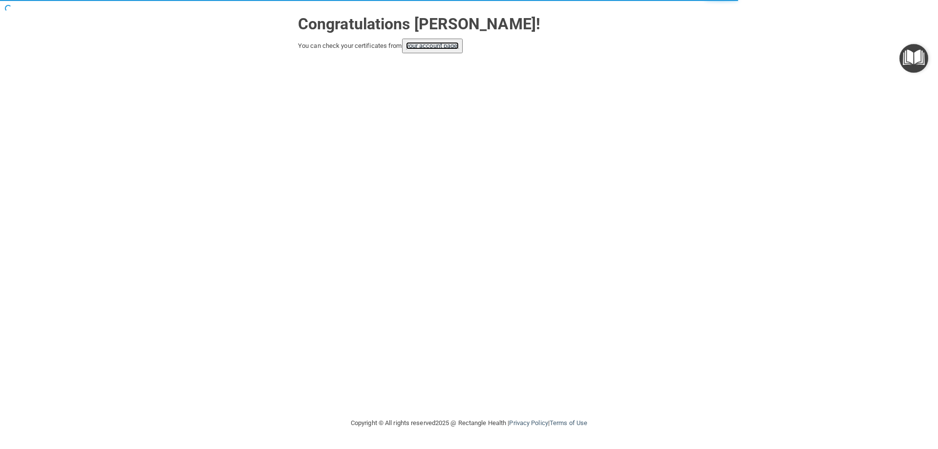
click at [450, 49] on link "your account page!" at bounding box center [432, 45] width 53 height 7
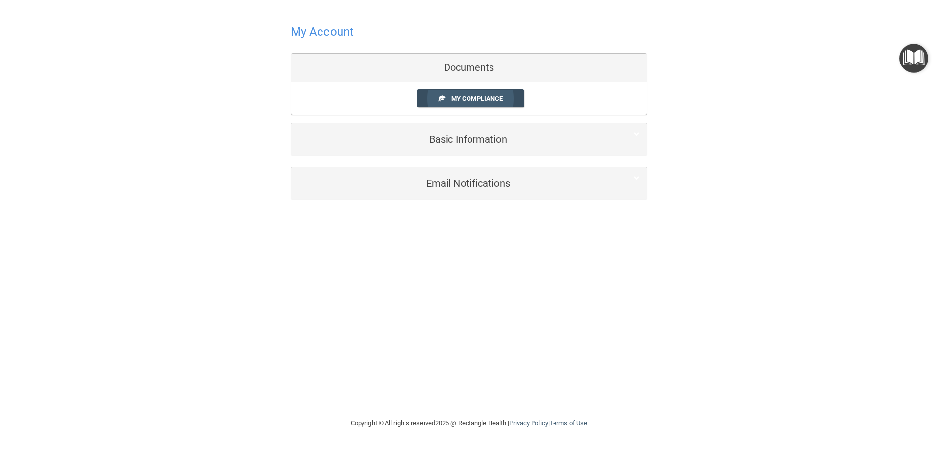
click at [484, 97] on span "My Compliance" at bounding box center [476, 98] width 51 height 7
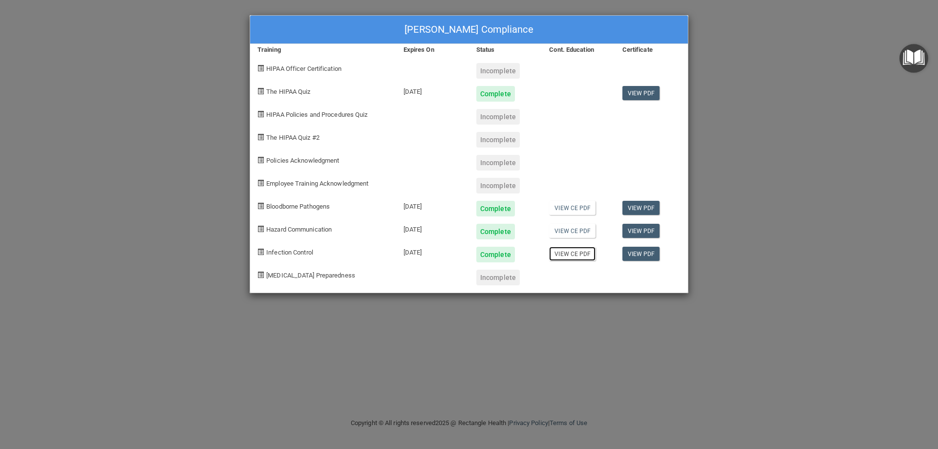
click at [568, 253] on link "View CE PDF" at bounding box center [572, 254] width 46 height 14
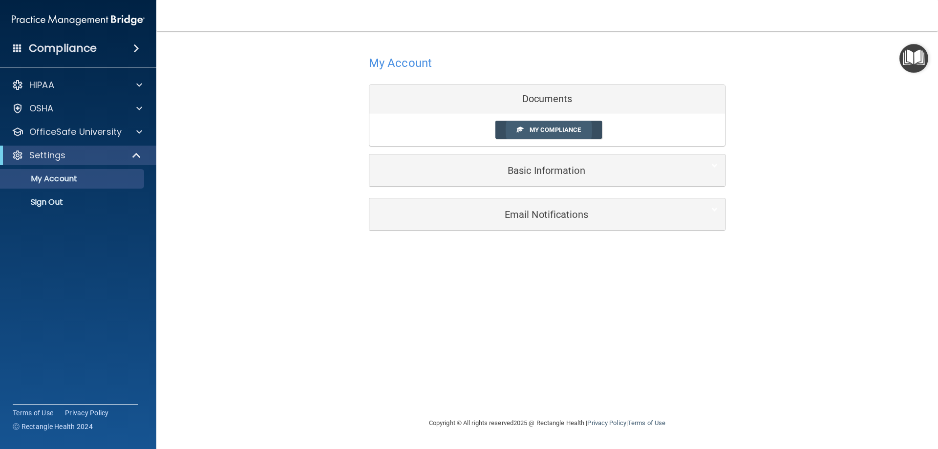
click at [575, 131] on span "My Compliance" at bounding box center [554, 129] width 51 height 7
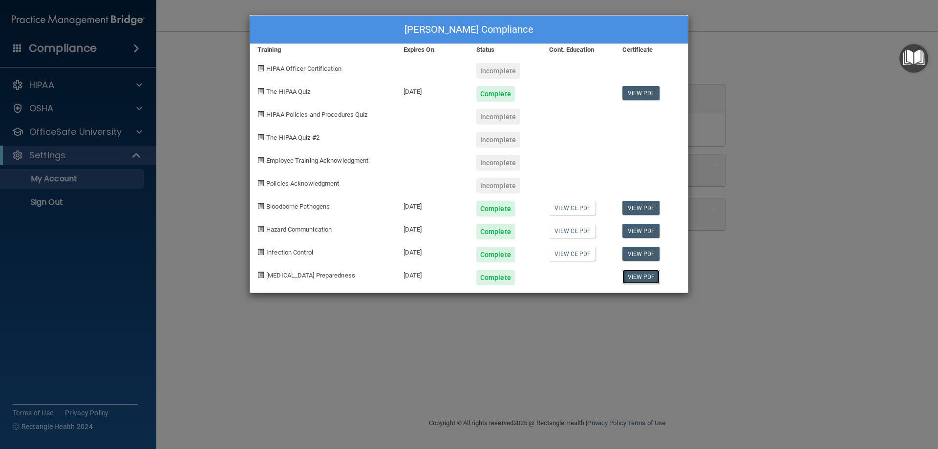
click at [641, 278] on link "View PDF" at bounding box center [641, 277] width 38 height 14
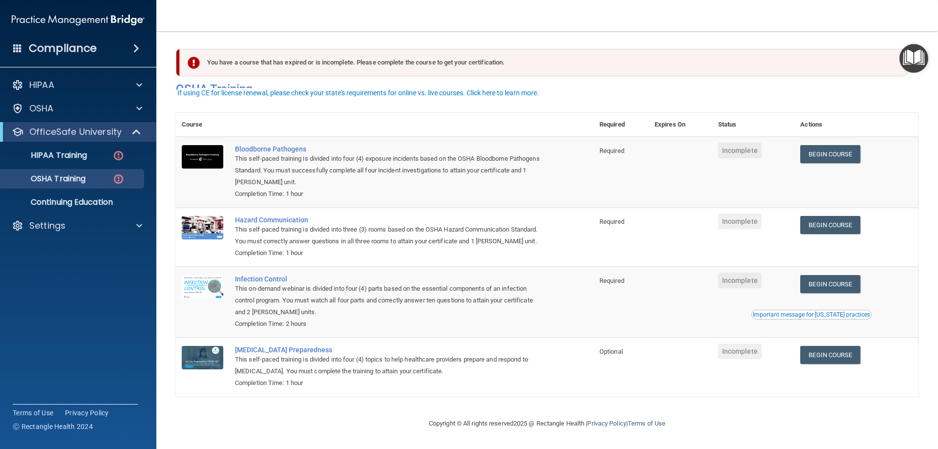
scroll to position [12, 0]
click at [74, 205] on p "Continuing Education" at bounding box center [72, 202] width 133 height 10
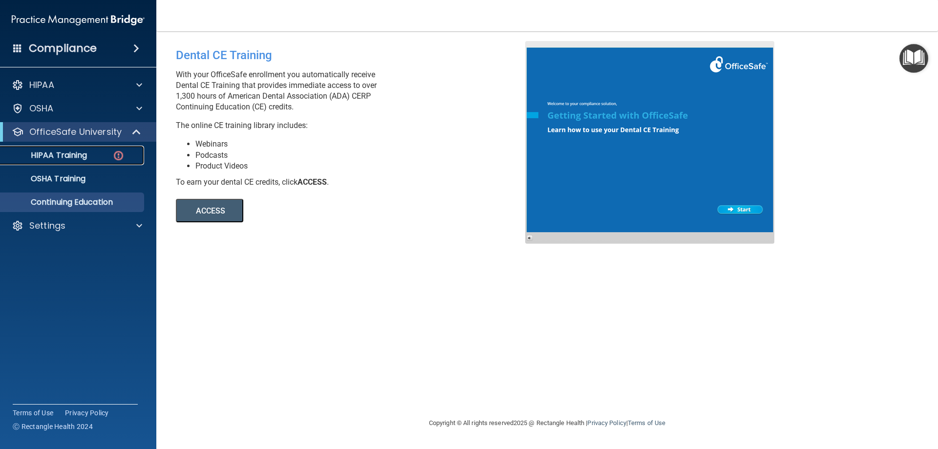
click at [47, 158] on p "HIPAA Training" at bounding box center [46, 155] width 81 height 10
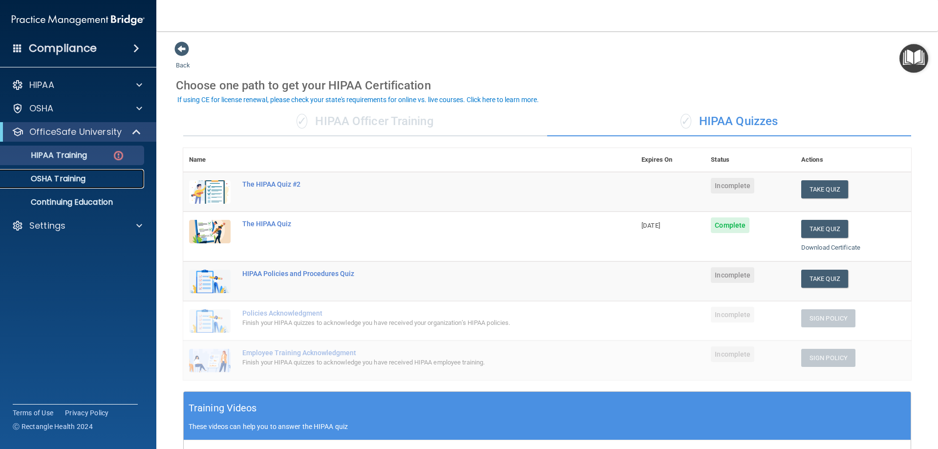
click at [81, 179] on p "OSHA Training" at bounding box center [45, 179] width 79 height 10
